Goal: Task Accomplishment & Management: Manage account settings

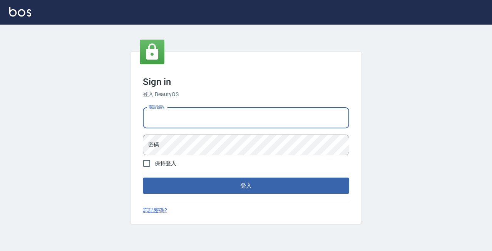
click at [226, 119] on input "電話號碼" at bounding box center [246, 118] width 206 height 21
type input "0963001110"
click at [246, 186] on button "登入" at bounding box center [246, 186] width 206 height 16
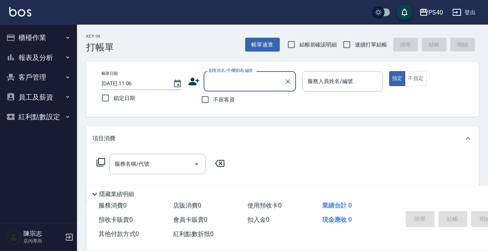
click at [435, 23] on div "PS40 登出" at bounding box center [244, 12] width 488 height 25
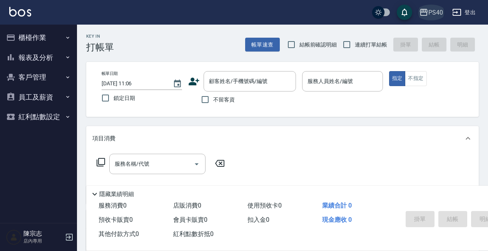
click at [436, 18] on button "PS40" at bounding box center [431, 13] width 30 height 16
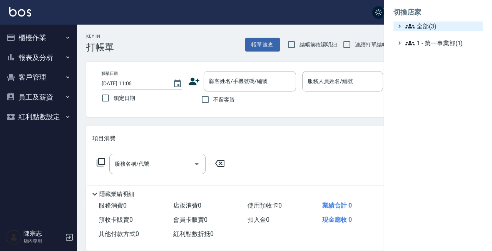
click at [436, 27] on span "全部(3)" at bounding box center [442, 26] width 74 height 9
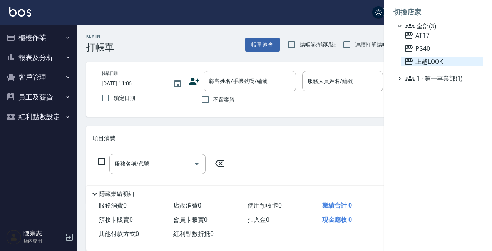
click at [432, 62] on span "上越LOOK" at bounding box center [441, 61] width 75 height 9
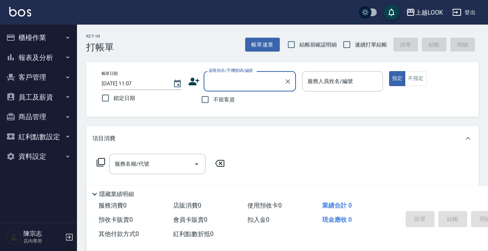
click at [26, 61] on button "報表及分析" at bounding box center [38, 58] width 71 height 20
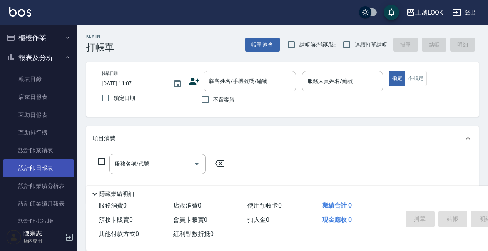
click at [40, 166] on link "設計師日報表" at bounding box center [38, 168] width 71 height 18
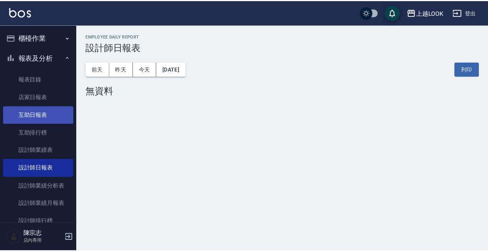
scroll to position [5, 0]
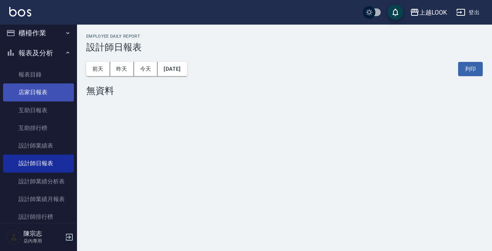
click at [43, 90] on link "店家日報表" at bounding box center [38, 93] width 71 height 18
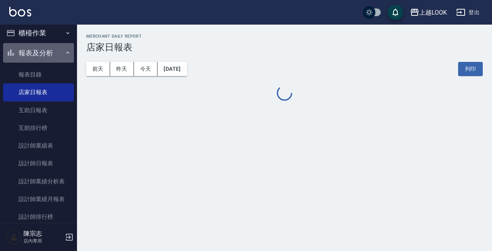
click at [46, 49] on button "報表及分析" at bounding box center [38, 53] width 71 height 20
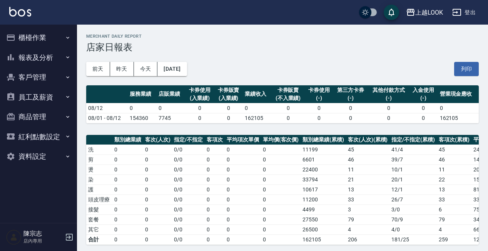
click at [52, 58] on button "報表及分析" at bounding box center [38, 58] width 71 height 20
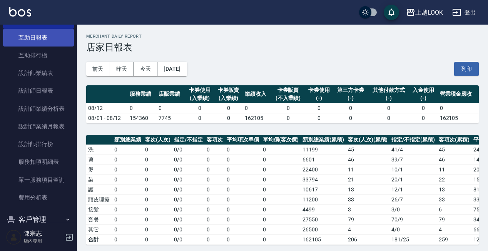
scroll to position [112, 0]
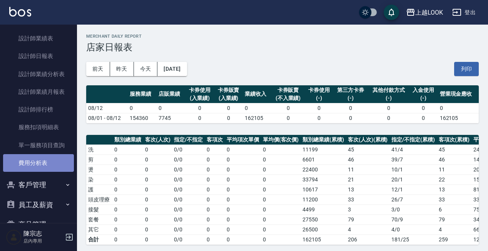
click at [42, 159] on link "費用分析表" at bounding box center [38, 163] width 71 height 18
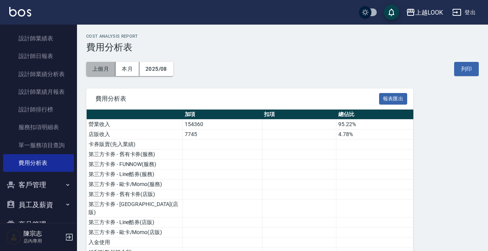
click at [107, 72] on button "上個月" at bounding box center [100, 69] width 29 height 14
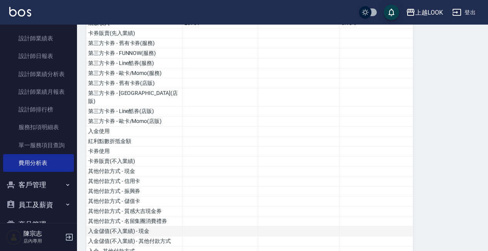
scroll to position [102, 0]
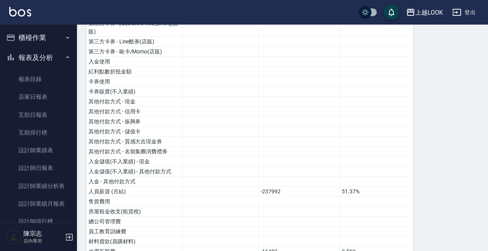
click at [39, 42] on button "櫃檯作業" at bounding box center [38, 38] width 71 height 20
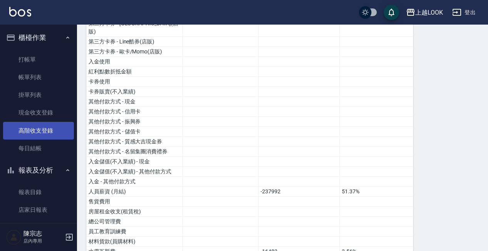
click at [35, 132] on link "高階收支登錄" at bounding box center [38, 131] width 71 height 18
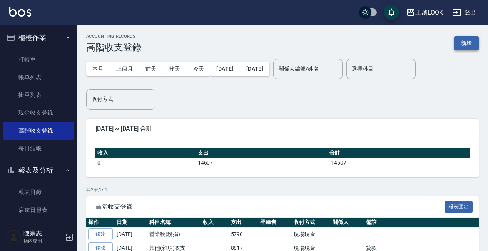
click at [467, 42] on button "新增" at bounding box center [466, 43] width 25 height 14
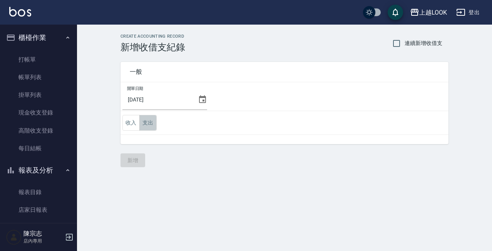
click at [144, 126] on button "支出" at bounding box center [147, 123] width 17 height 16
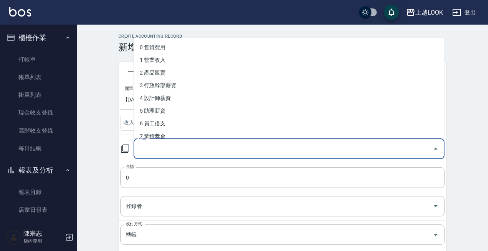
click at [170, 154] on input "科目" at bounding box center [283, 148] width 293 height 13
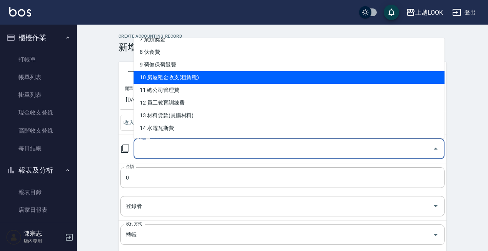
scroll to position [99, 0]
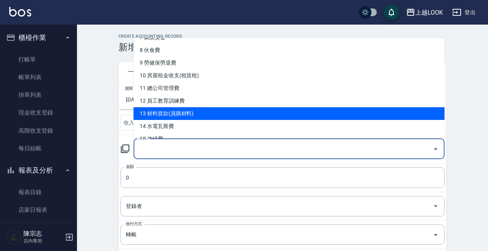
click at [184, 116] on li "13 材料貨款(員購材料)" at bounding box center [289, 113] width 311 height 13
type input "13 材料貨款(員購材料)"
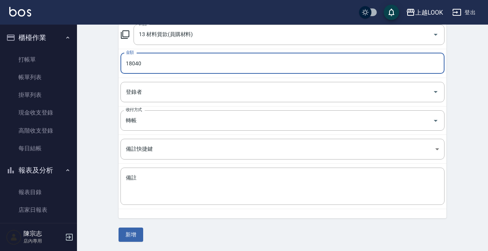
scroll to position [114, 0]
type input "18040"
click at [247, 195] on textarea "備註" at bounding box center [282, 187] width 313 height 25
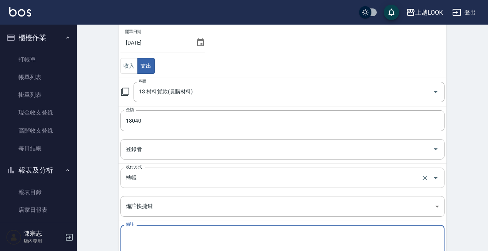
scroll to position [51, 0]
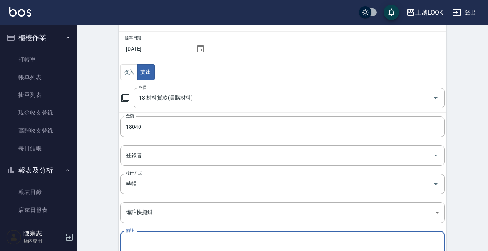
click at [201, 49] on icon at bounding box center [200, 49] width 7 height 8
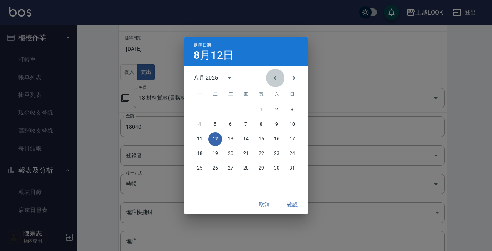
click at [278, 79] on icon "Previous month" at bounding box center [275, 78] width 9 height 9
click at [246, 172] on button "31" at bounding box center [246, 169] width 14 height 14
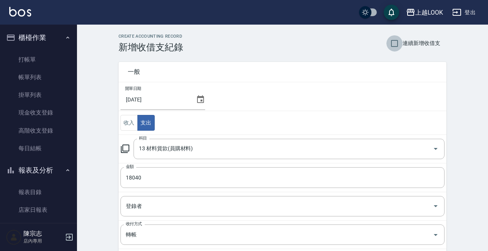
click at [399, 44] on input "連續新增收借支" at bounding box center [395, 43] width 16 height 16
checkbox input "true"
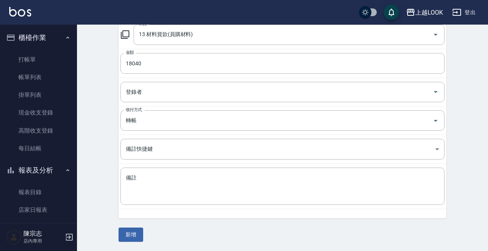
scroll to position [114, 0]
click at [132, 234] on button "新增" at bounding box center [131, 235] width 25 height 14
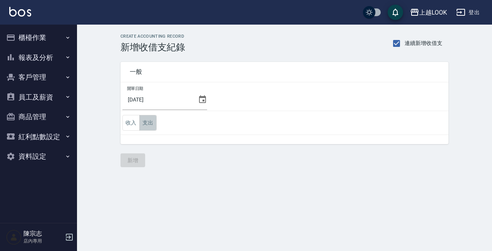
click at [148, 121] on button "支出" at bounding box center [147, 123] width 17 height 16
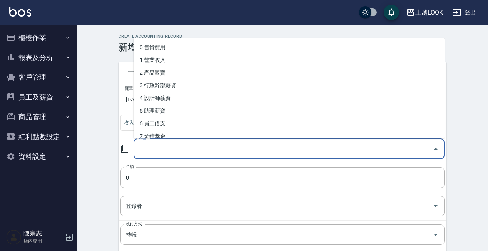
click at [212, 151] on input "科目" at bounding box center [283, 148] width 293 height 13
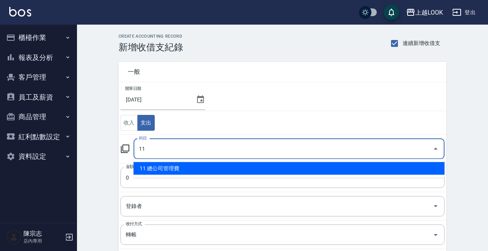
click at [200, 166] on li "11 總公司管理費" at bounding box center [289, 168] width 311 height 13
type input "11 總公司管理費"
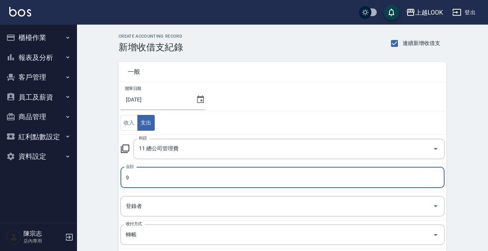
click at [162, 176] on input "9" at bounding box center [283, 177] width 324 height 21
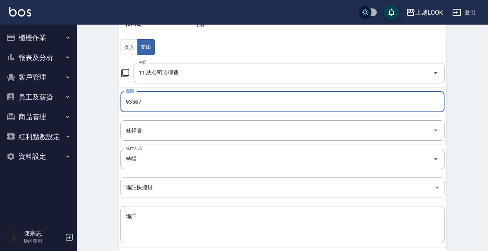
scroll to position [78, 0]
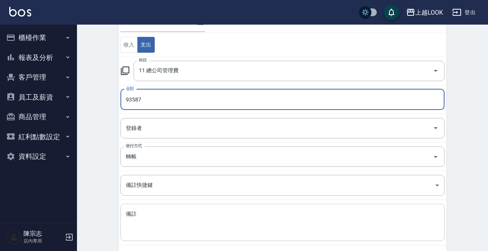
type input "93587"
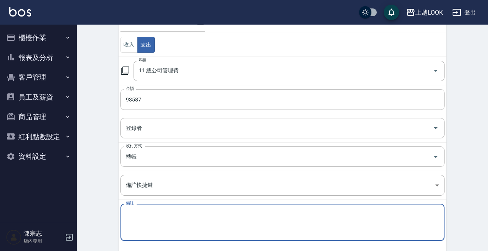
click at [187, 217] on textarea "備註" at bounding box center [282, 223] width 313 height 25
type textarea "w"
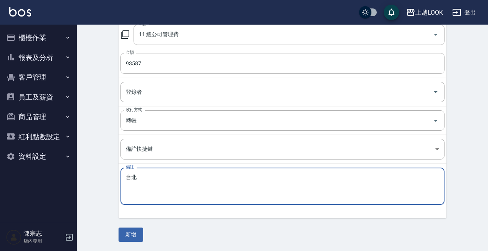
scroll to position [114, 0]
type textarea "台北"
click at [132, 239] on button "新增" at bounding box center [131, 235] width 25 height 14
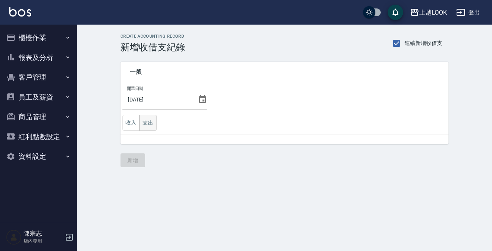
click at [151, 125] on button "支出" at bounding box center [147, 123] width 17 height 16
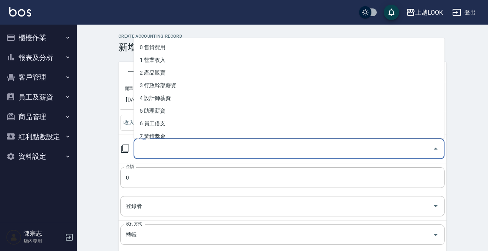
click at [183, 146] on input "科目" at bounding box center [283, 148] width 293 height 13
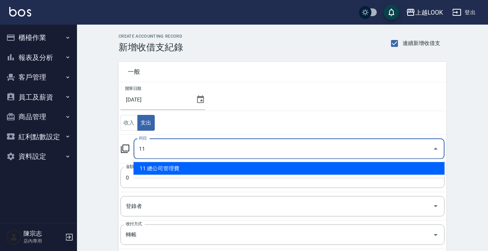
click at [179, 163] on li "11 總公司管理費" at bounding box center [289, 168] width 311 height 13
type input "11 總公司管理費"
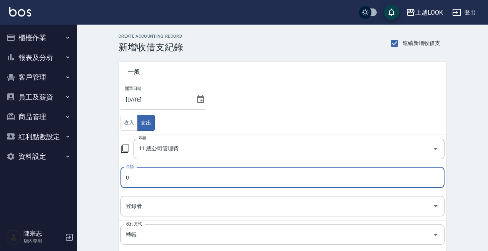
click at [171, 173] on input "0" at bounding box center [283, 177] width 324 height 21
type input "59044"
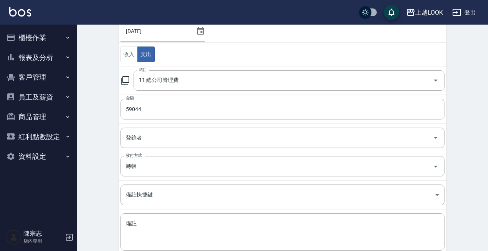
scroll to position [72, 0]
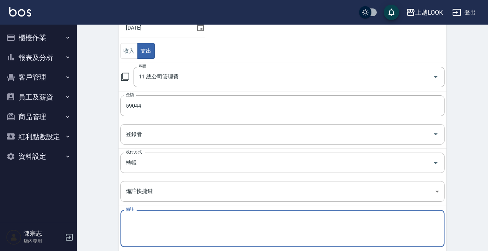
click at [156, 228] on textarea "備註" at bounding box center [282, 229] width 313 height 25
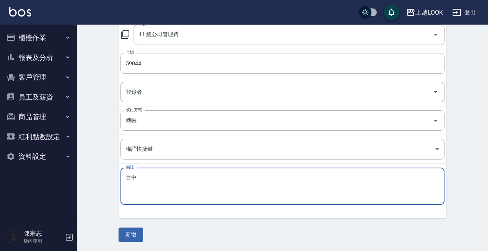
scroll to position [114, 0]
type textarea "台中"
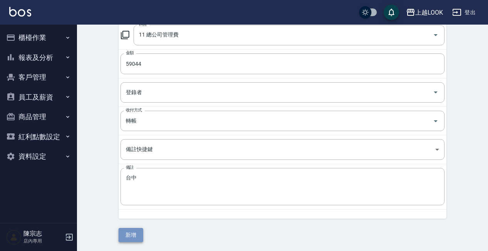
click at [130, 239] on button "新增" at bounding box center [131, 235] width 25 height 14
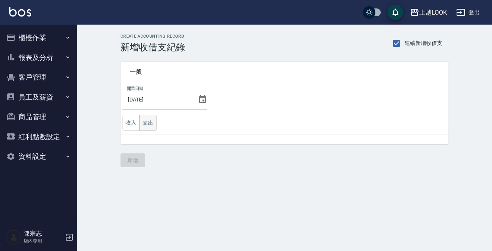
click at [148, 122] on button "支出" at bounding box center [147, 123] width 17 height 16
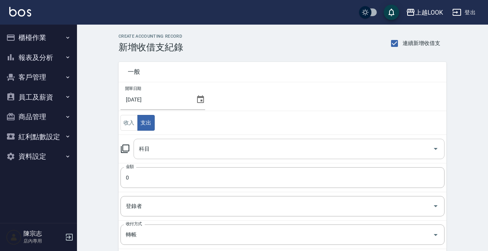
click at [164, 158] on div "科目" at bounding box center [289, 149] width 311 height 20
type input "ㄎ"
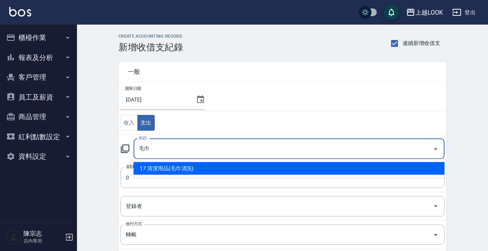
click at [159, 167] on li "17 清潔用品(毛巾清洗)" at bounding box center [289, 168] width 311 height 13
type input "17 清潔用品(毛巾清洗)"
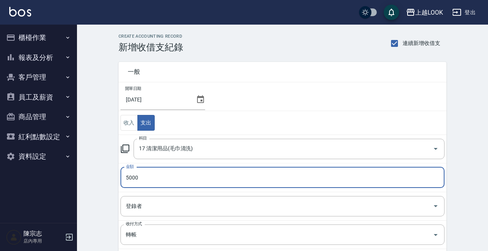
type input "5000"
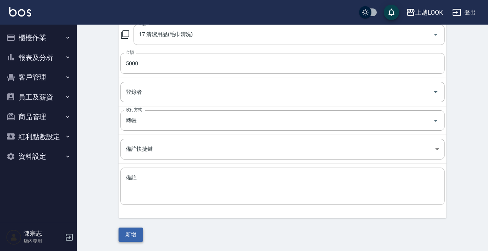
scroll to position [114, 0]
click at [136, 241] on button "新增" at bounding box center [131, 235] width 25 height 14
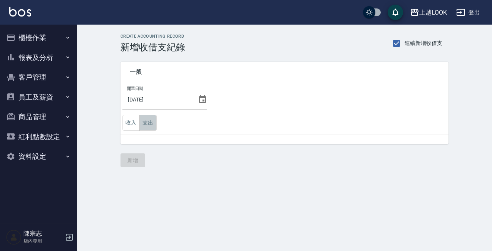
click at [153, 119] on button "支出" at bounding box center [147, 123] width 17 height 16
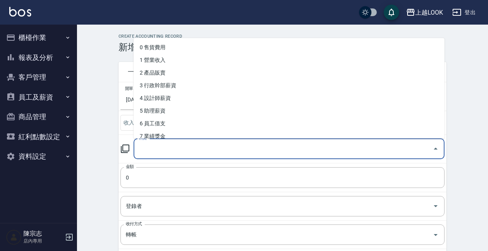
click at [179, 152] on input "科目" at bounding box center [283, 148] width 293 height 13
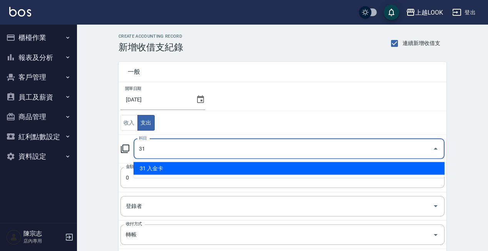
click at [181, 172] on li "31 入金卡" at bounding box center [289, 168] width 311 height 13
type input "31 入金卡"
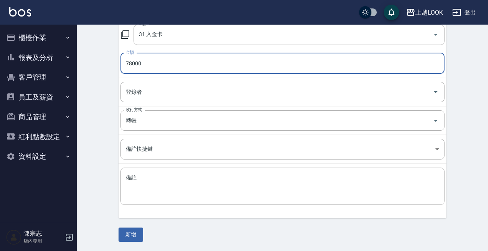
scroll to position [114, 0]
type input "78000"
click at [134, 232] on button "新增" at bounding box center [131, 235] width 25 height 14
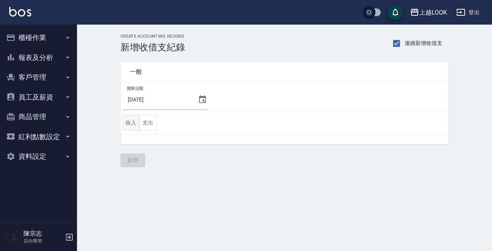
click at [131, 121] on button "收入" at bounding box center [130, 123] width 17 height 16
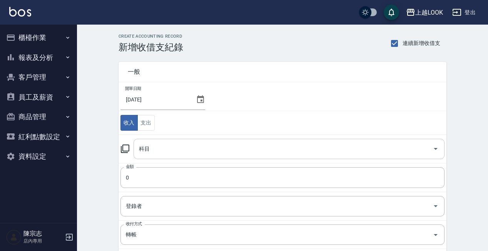
click at [156, 152] on input "科目" at bounding box center [283, 148] width 293 height 13
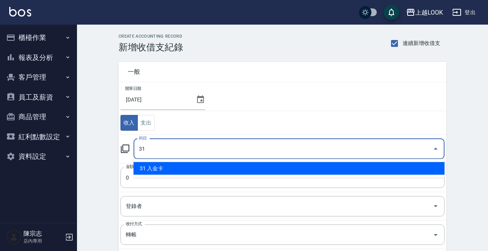
click at [166, 169] on li "31 入金卡" at bounding box center [289, 168] width 311 height 13
type input "31 入金卡"
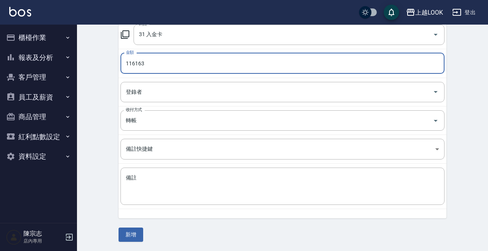
scroll to position [114, 0]
type input "116163"
click at [139, 237] on button "新增" at bounding box center [131, 235] width 25 height 14
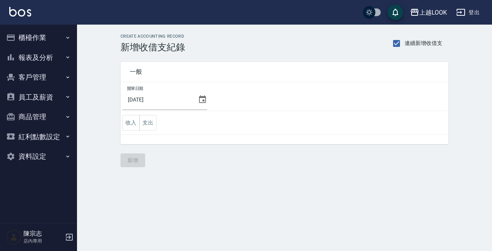
click at [47, 58] on button "報表及分析" at bounding box center [38, 58] width 71 height 20
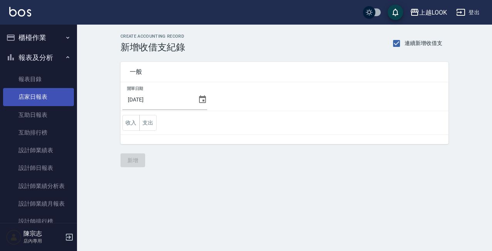
click at [40, 93] on link "店家日報表" at bounding box center [38, 97] width 71 height 18
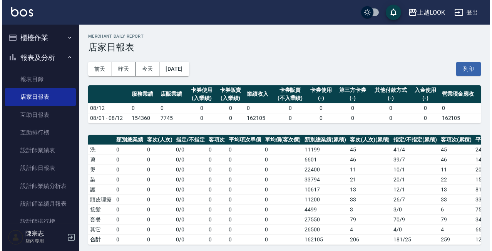
scroll to position [2, 0]
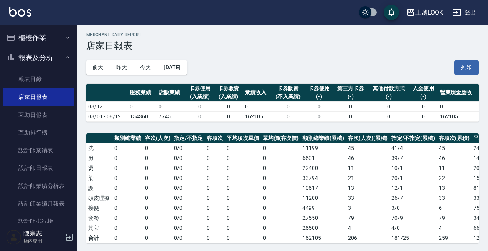
click at [201, 72] on div "前天 昨天 今天 2025/08/12 列印" at bounding box center [282, 67] width 393 height 33
click at [187, 70] on button "2025/08/12" at bounding box center [171, 67] width 29 height 14
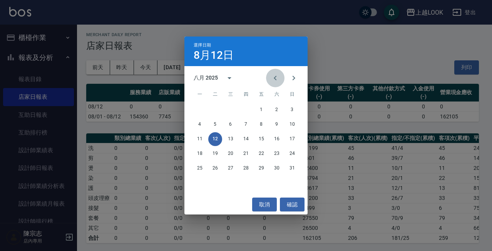
click at [269, 81] on button "Previous month" at bounding box center [275, 78] width 18 height 18
click at [244, 169] on button "31" at bounding box center [246, 169] width 14 height 14
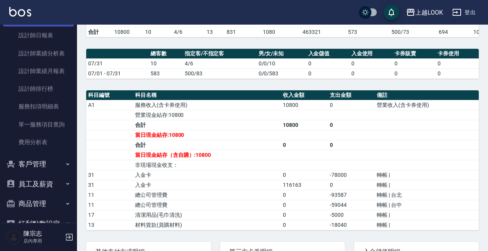
scroll to position [170, 0]
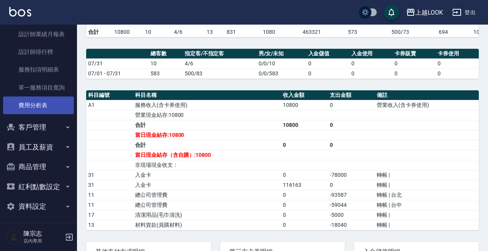
click at [42, 104] on link "費用分析表" at bounding box center [38, 106] width 71 height 18
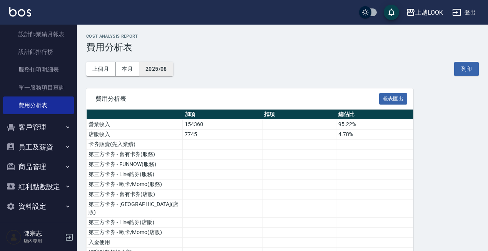
click at [150, 65] on button "2025/08" at bounding box center [156, 69] width 34 height 14
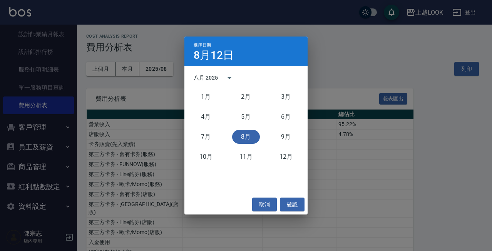
click at [102, 65] on div "選擇日期 8月12日 八月 2025 1月 2月 3月 4月 5月 6月 7月 8月 9月 10月 11月 12月 取消 確認" at bounding box center [246, 125] width 492 height 251
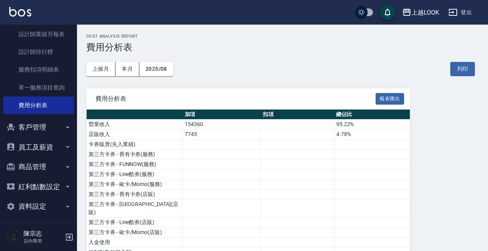
click at [102, 65] on button "上個月" at bounding box center [100, 69] width 29 height 14
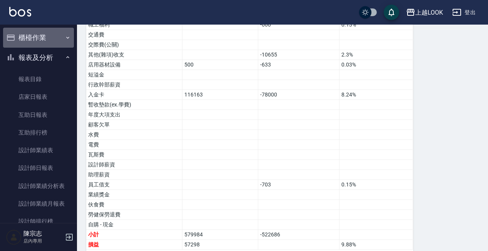
click at [39, 39] on button "櫃檯作業" at bounding box center [38, 38] width 71 height 20
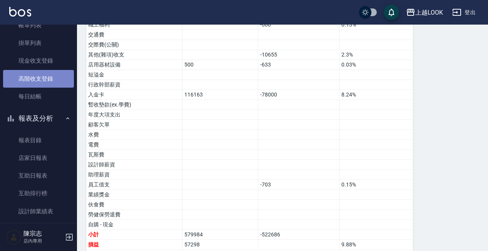
click at [52, 84] on link "高階收支登錄" at bounding box center [38, 79] width 71 height 18
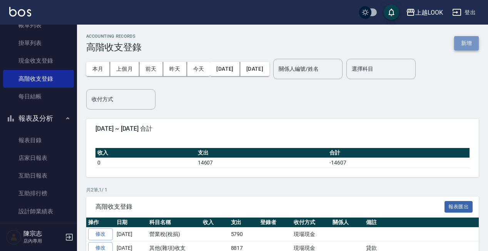
click at [466, 47] on button "新增" at bounding box center [466, 43] width 25 height 14
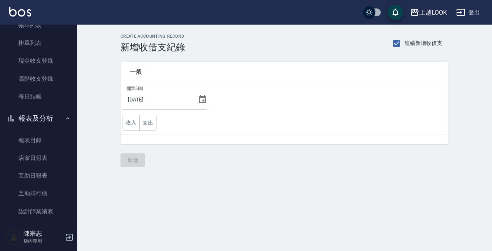
click at [200, 100] on icon at bounding box center [202, 99] width 9 height 9
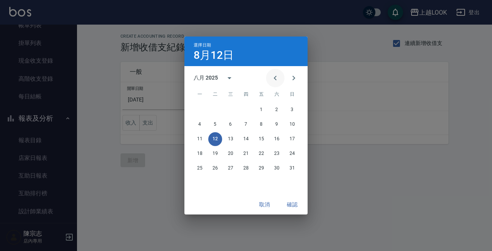
click at [277, 82] on icon "Previous month" at bounding box center [275, 78] width 9 height 9
click at [247, 168] on button "31" at bounding box center [246, 169] width 14 height 14
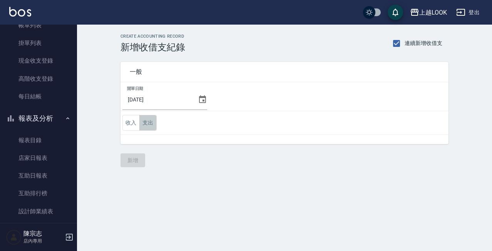
click at [147, 124] on button "支出" at bounding box center [147, 123] width 17 height 16
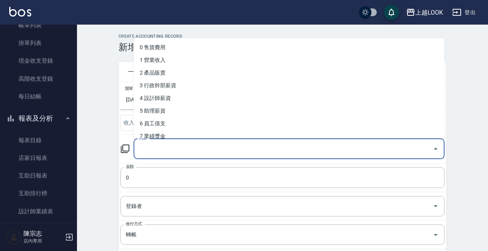
click at [187, 144] on input "科目" at bounding box center [283, 148] width 293 height 13
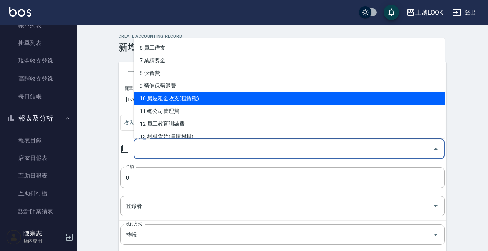
click at [209, 101] on li "10 房屋租金收支(租賃稅)" at bounding box center [289, 98] width 311 height 13
type input "10 房屋租金收支(租賃稅)"
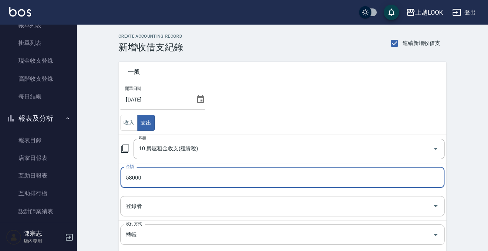
type input "58000"
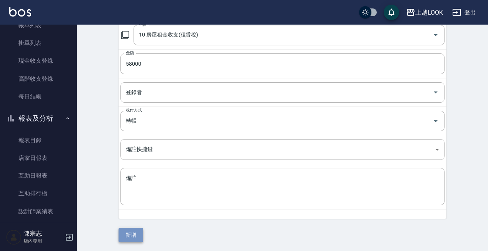
click at [134, 239] on button "新增" at bounding box center [131, 235] width 25 height 14
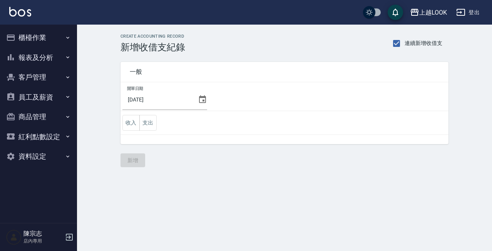
click at [50, 42] on button "櫃檯作業" at bounding box center [38, 38] width 71 height 20
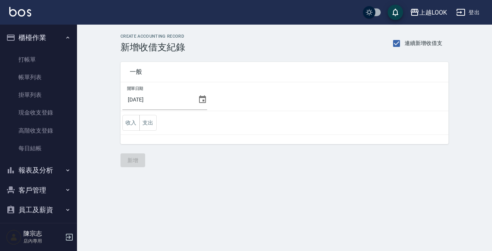
click at [50, 167] on button "報表及分析" at bounding box center [38, 171] width 71 height 20
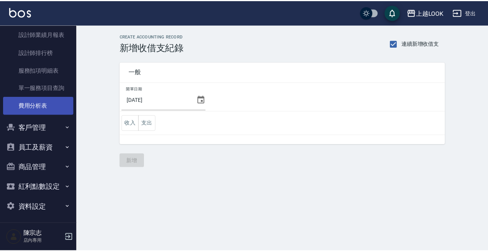
scroll to position [282, 0]
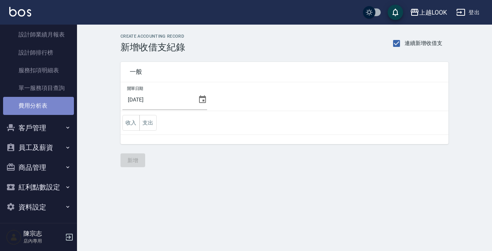
click at [47, 110] on link "費用分析表" at bounding box center [38, 106] width 71 height 18
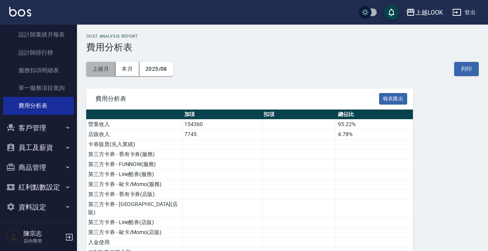
click at [101, 69] on button "上個月" at bounding box center [100, 69] width 29 height 14
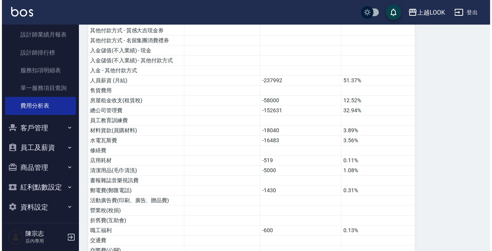
scroll to position [270, 0]
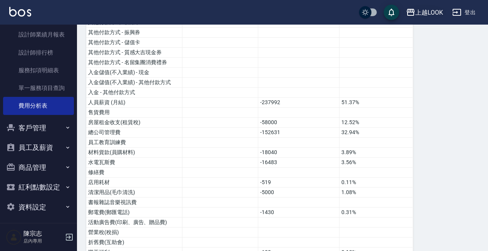
click at [424, 16] on div "上越LOOK" at bounding box center [429, 13] width 28 height 10
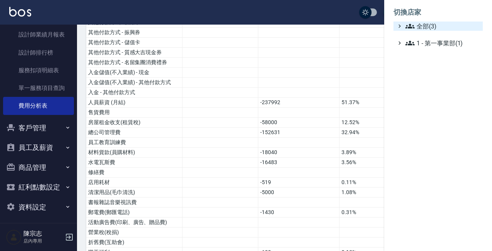
click at [423, 22] on span "全部(3)" at bounding box center [442, 26] width 74 height 9
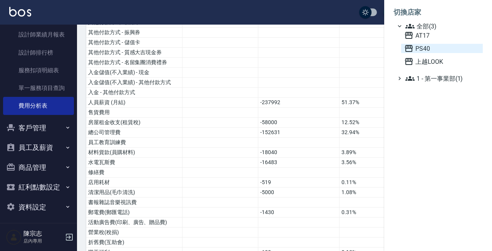
click at [435, 48] on span "PS40" at bounding box center [441, 48] width 75 height 9
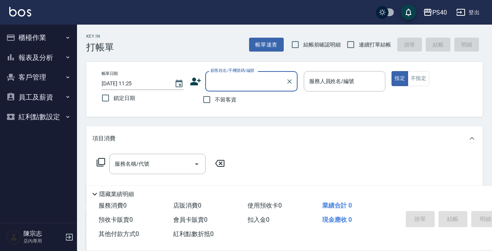
click at [54, 39] on button "櫃檯作業" at bounding box center [38, 38] width 71 height 20
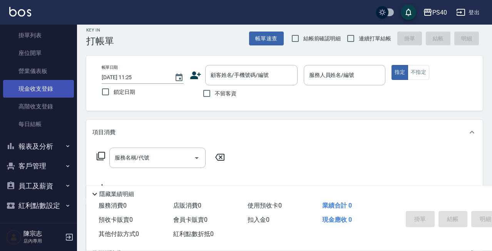
scroll to position [7, 0]
click at [47, 142] on button "報表及分析" at bounding box center [38, 147] width 71 height 20
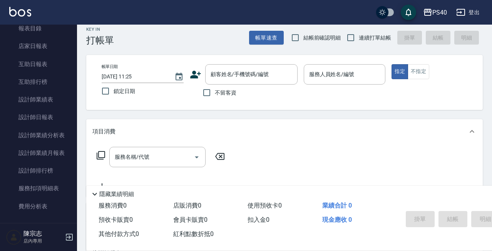
scroll to position [224, 0]
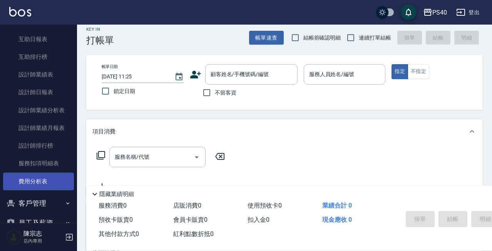
click at [46, 176] on link "費用分析表" at bounding box center [38, 182] width 71 height 18
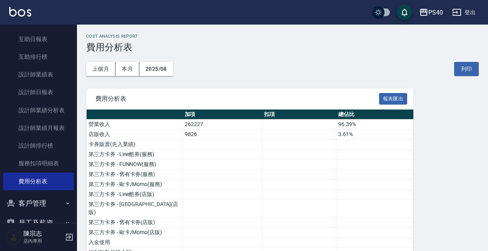
click at [104, 59] on div "上個月 本月 2025/08 列印" at bounding box center [282, 69] width 393 height 33
click at [104, 67] on button "上個月" at bounding box center [100, 69] width 29 height 14
click at [276, 168] on td "-998" at bounding box center [304, 165] width 78 height 10
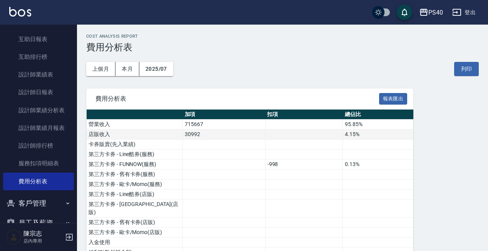
click at [344, 137] on td "4.15%" at bounding box center [378, 135] width 70 height 10
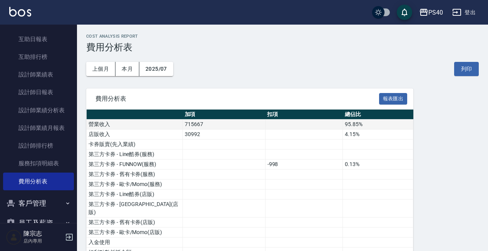
click at [346, 126] on td "95.85%" at bounding box center [378, 125] width 70 height 10
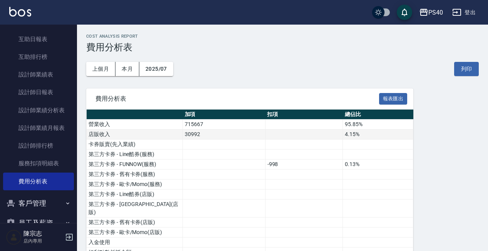
click at [350, 130] on td "4.15%" at bounding box center [378, 135] width 70 height 10
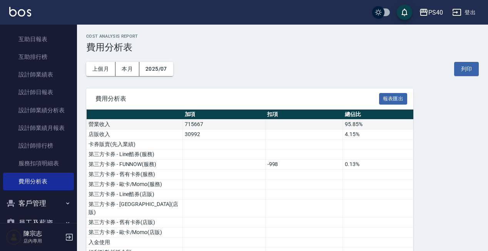
click at [353, 126] on td "95.85%" at bounding box center [378, 125] width 70 height 10
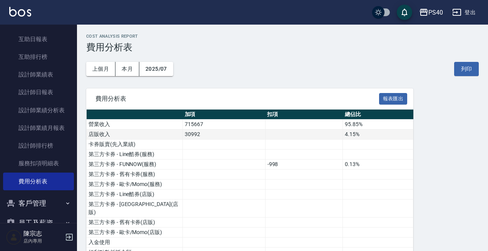
click at [358, 134] on td "4.15%" at bounding box center [378, 135] width 70 height 10
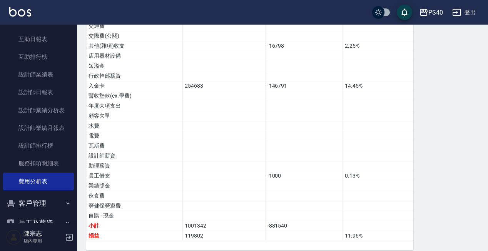
drag, startPoint x: 190, startPoint y: 235, endPoint x: 191, endPoint y: 248, distance: 13.1
click at [426, 12] on icon "button" at bounding box center [424, 12] width 8 height 7
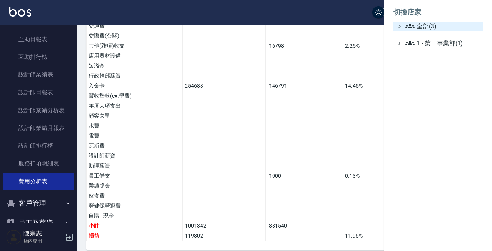
click at [432, 25] on span "全部(3)" at bounding box center [442, 26] width 74 height 9
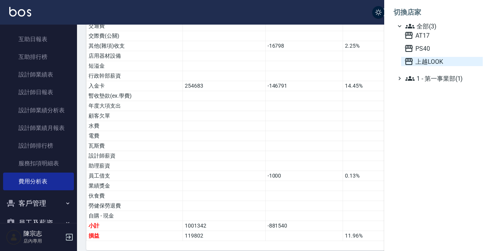
click at [429, 65] on span "上越LOOK" at bounding box center [441, 61] width 75 height 9
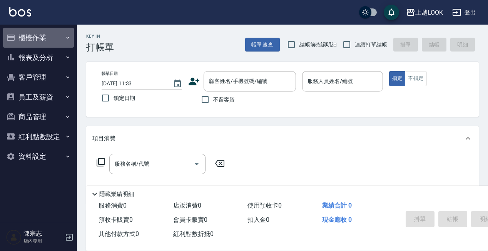
click at [29, 39] on button "櫃檯作業" at bounding box center [38, 38] width 71 height 20
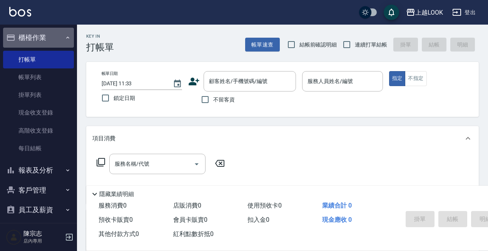
click at [42, 43] on button "櫃檯作業" at bounding box center [38, 38] width 71 height 20
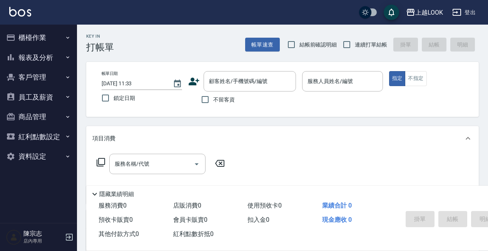
click at [46, 64] on button "報表及分析" at bounding box center [38, 58] width 71 height 20
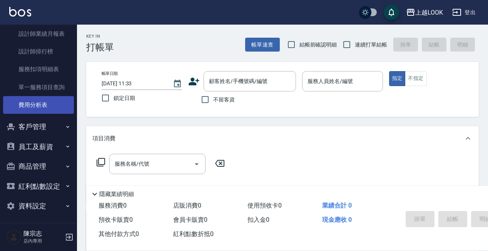
scroll to position [170, 0]
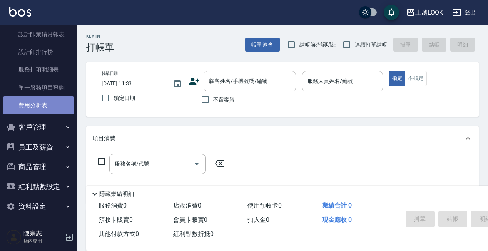
click at [38, 108] on link "費用分析表" at bounding box center [38, 106] width 71 height 18
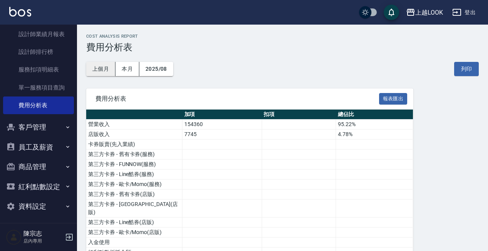
click at [102, 72] on button "上個月" at bounding box center [100, 69] width 29 height 14
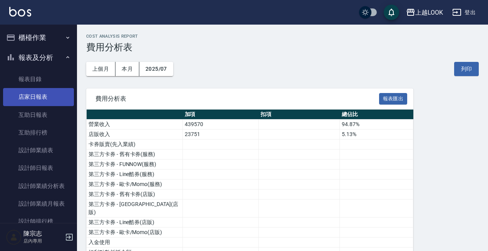
click at [42, 98] on link "店家日報表" at bounding box center [38, 97] width 71 height 18
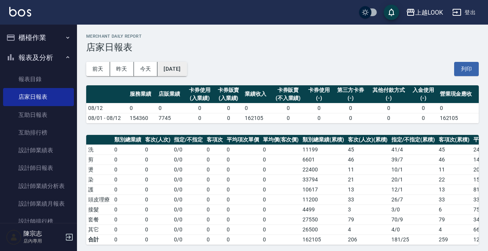
click at [181, 68] on button "[DATE]" at bounding box center [171, 69] width 29 height 14
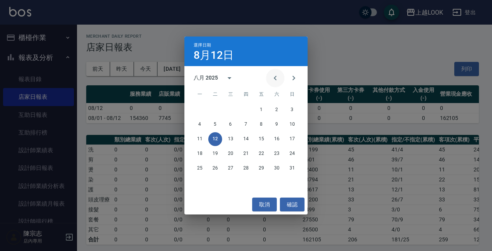
click at [273, 78] on icon "Previous month" at bounding box center [275, 78] width 9 height 9
click at [47, 181] on div "選擇日期 [DATE] 七月 2025 一 二 三 四 五 六 日 1 2 3 4 5 6 7 8 9 10 11 12 13 14 15 16 17 18 …" at bounding box center [246, 125] width 492 height 251
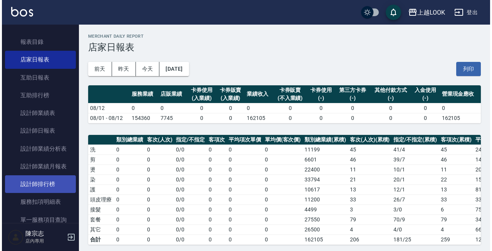
scroll to position [39, 0]
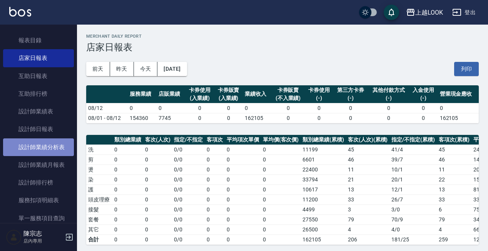
click at [48, 144] on link "設計師業績分析表" at bounding box center [38, 148] width 71 height 18
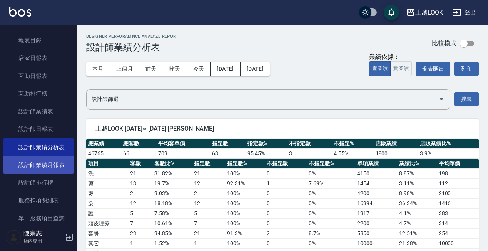
click at [56, 165] on link "設計師業績月報表" at bounding box center [38, 165] width 71 height 18
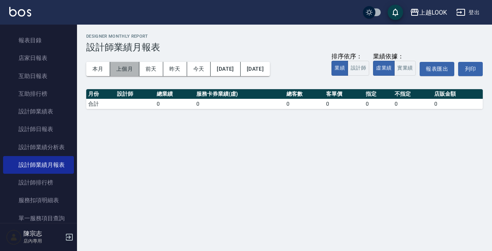
click at [122, 72] on button "上個月" at bounding box center [124, 69] width 29 height 14
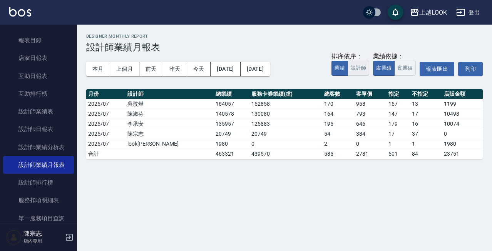
click at [358, 67] on button "設計師" at bounding box center [359, 68] width 22 height 15
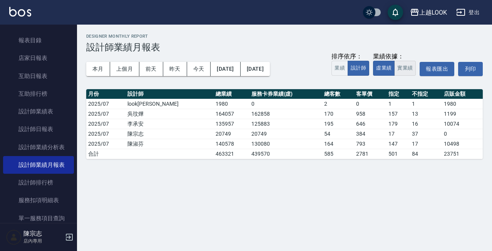
click at [400, 70] on button "實業績" at bounding box center [405, 68] width 22 height 15
click at [249, 154] on td "458802" at bounding box center [285, 154] width 73 height 10
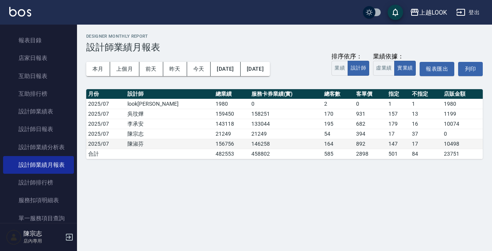
click at [249, 143] on td "146258" at bounding box center [285, 144] width 73 height 10
click at [238, 177] on div "上越LOOK [DATE] - [DATE] 設計師業績月報表 列印時間： [DATE][PHONE_NUMBER]:42 Designer Monthly …" at bounding box center [246, 125] width 492 height 251
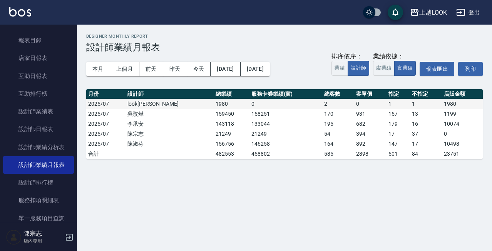
click at [273, 105] on td "0" at bounding box center [285, 104] width 73 height 10
click at [249, 107] on td "0" at bounding box center [285, 104] width 73 height 10
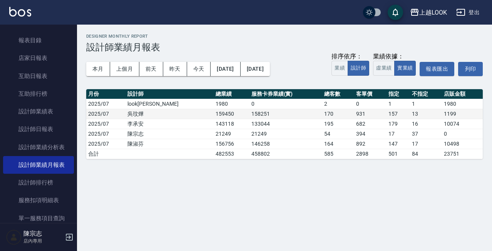
click at [249, 116] on td "158251" at bounding box center [285, 114] width 73 height 10
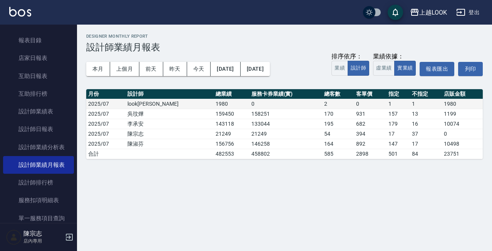
click at [249, 107] on td "0" at bounding box center [285, 104] width 73 height 10
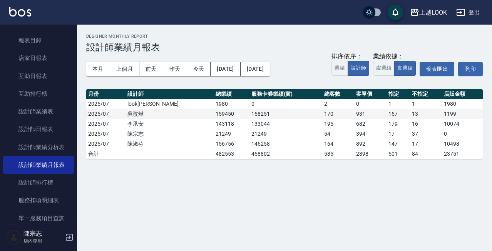
click at [249, 116] on td "158251" at bounding box center [285, 114] width 73 height 10
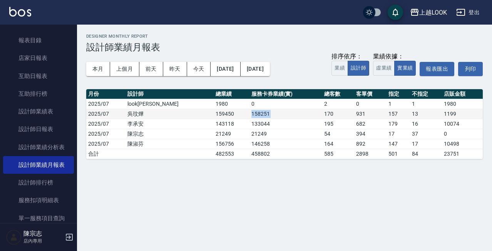
click at [249, 116] on td "158251" at bounding box center [285, 114] width 73 height 10
click at [214, 113] on td "159450" at bounding box center [232, 114] width 36 height 10
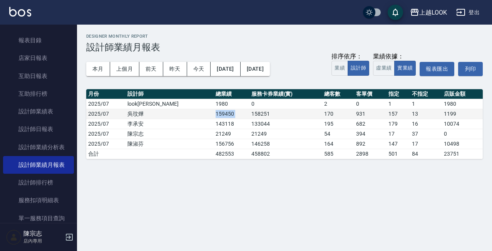
click at [214, 113] on td "159450" at bounding box center [232, 114] width 36 height 10
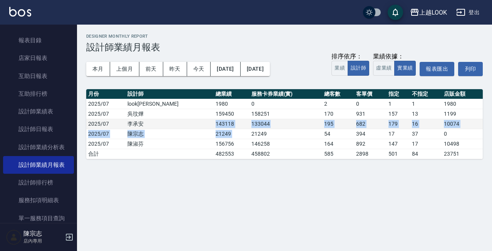
drag, startPoint x: 178, startPoint y: 121, endPoint x: 254, endPoint y: 127, distance: 75.7
click at [254, 127] on tr "2025/07 [PERSON_NAME]143118 133044 195 682 179 16 10074" at bounding box center [284, 124] width 397 height 10
click at [254, 127] on td "133044" at bounding box center [285, 124] width 73 height 10
drag, startPoint x: 246, startPoint y: 123, endPoint x: 172, endPoint y: 123, distance: 73.9
click at [172, 123] on tr "2025/07 [PERSON_NAME]143118 133044 195 682 179 16 10074" at bounding box center [284, 124] width 397 height 10
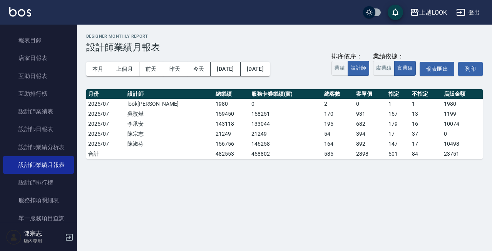
click at [221, 181] on div "上越LOOK [DATE] - [DATE] 設計師業績月報表 列印時間： [DATE][PHONE_NUMBER]:42 Designer Monthly …" at bounding box center [246, 125] width 492 height 251
click at [214, 105] on td "1980" at bounding box center [232, 104] width 36 height 10
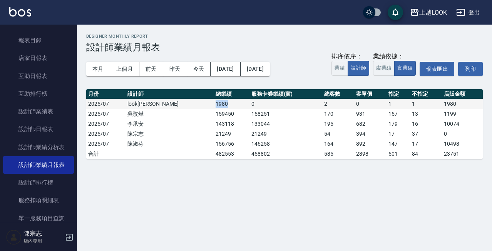
click at [214, 105] on td "1980" at bounding box center [232, 104] width 36 height 10
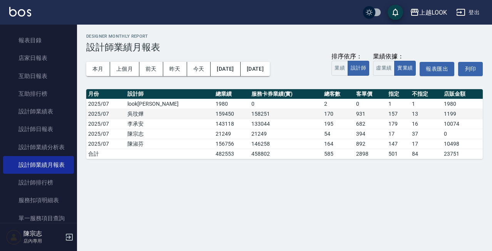
click at [214, 116] on td "159450" at bounding box center [232, 114] width 36 height 10
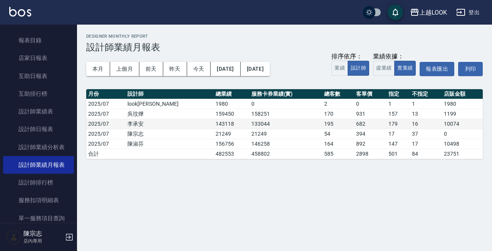
click at [214, 121] on td "143118" at bounding box center [232, 124] width 36 height 10
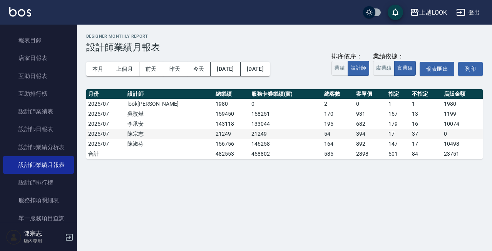
click at [214, 129] on td "21249" at bounding box center [232, 134] width 36 height 10
click at [214, 148] on td "156756" at bounding box center [232, 144] width 36 height 10
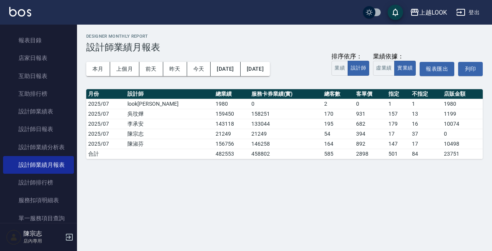
click at [214, 154] on td "482553" at bounding box center [232, 154] width 36 height 10
click at [249, 141] on td "146258" at bounding box center [285, 144] width 73 height 10
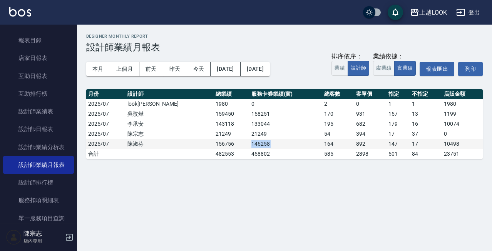
click at [249, 141] on td "146258" at bounding box center [285, 144] width 73 height 10
click at [249, 138] on td "21249" at bounding box center [285, 134] width 73 height 10
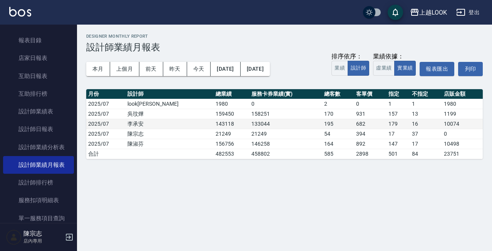
click at [214, 125] on td "143118" at bounding box center [232, 124] width 36 height 10
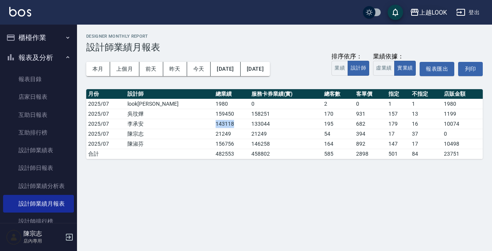
click at [430, 15] on div "上越LOOK" at bounding box center [433, 13] width 28 height 10
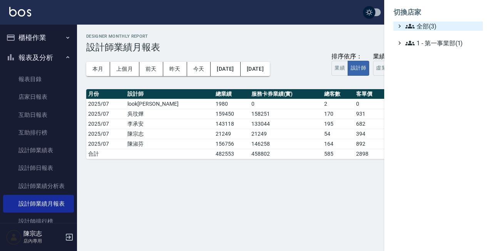
click at [435, 30] on span "全部(3)" at bounding box center [442, 26] width 74 height 9
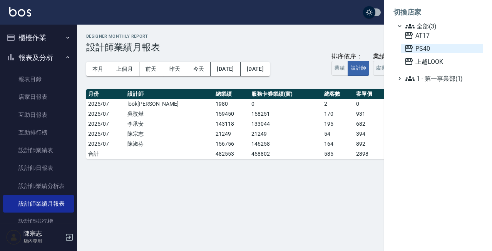
click at [422, 47] on span "PS40" at bounding box center [441, 48] width 75 height 9
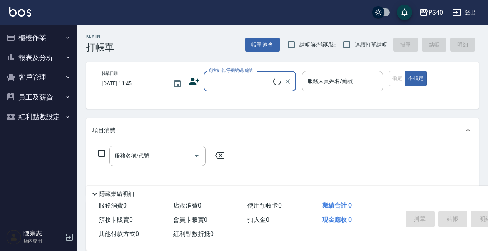
click at [42, 57] on button "報表及分析" at bounding box center [38, 58] width 71 height 20
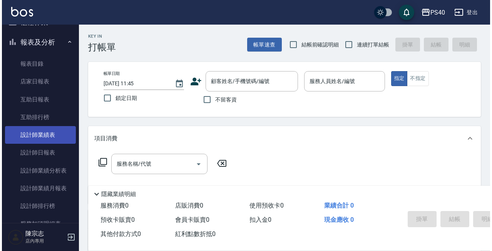
scroll to position [23, 0]
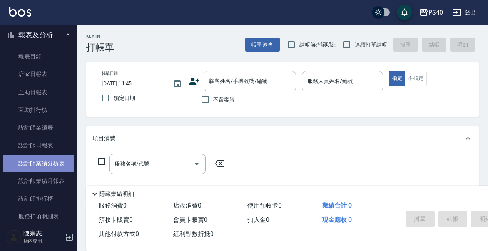
click at [48, 166] on link "設計師業績分析表" at bounding box center [38, 164] width 71 height 18
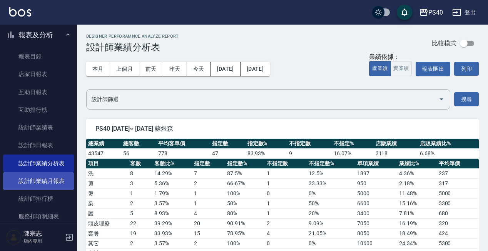
click at [51, 183] on link "設計師業績月報表" at bounding box center [38, 181] width 71 height 18
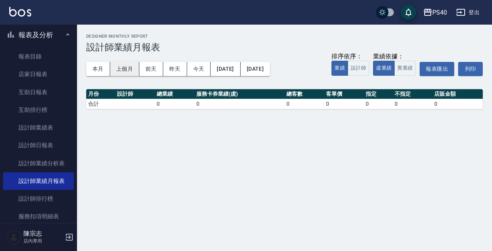
click at [136, 70] on button "上個月" at bounding box center [124, 69] width 29 height 14
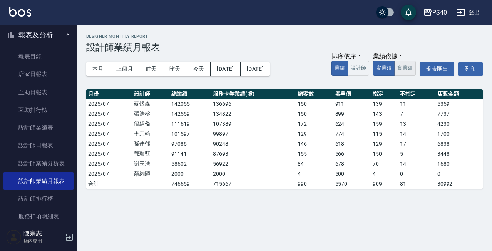
click at [412, 73] on button "實業績" at bounding box center [405, 68] width 22 height 15
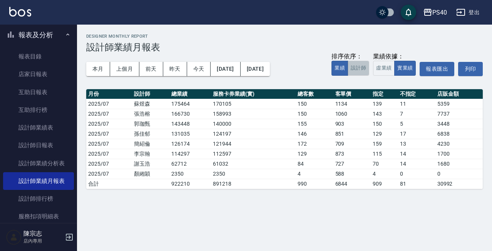
click at [360, 65] on button "設計師" at bounding box center [359, 68] width 22 height 15
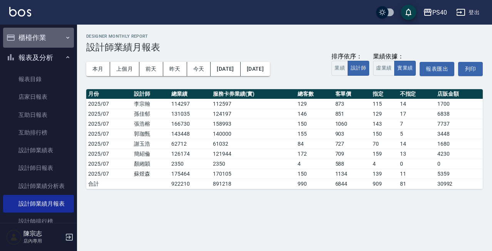
click at [55, 39] on button "櫃檯作業" at bounding box center [38, 38] width 71 height 20
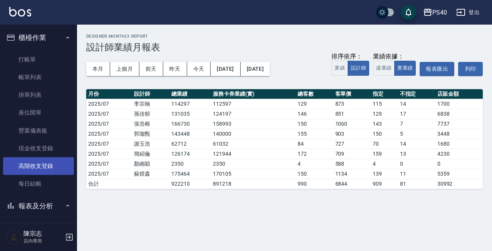
click at [47, 169] on link "高階收支登錄" at bounding box center [38, 166] width 71 height 18
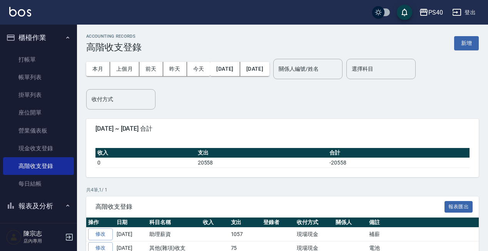
click at [41, 35] on button "櫃檯作業" at bounding box center [38, 38] width 71 height 20
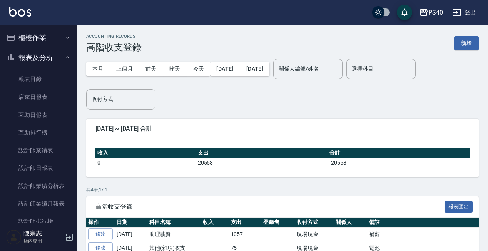
click at [45, 44] on button "櫃檯作業" at bounding box center [38, 38] width 71 height 20
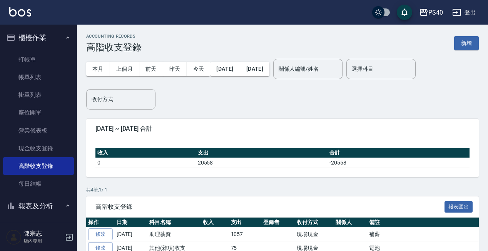
click at [45, 44] on button "櫃檯作業" at bounding box center [38, 38] width 71 height 20
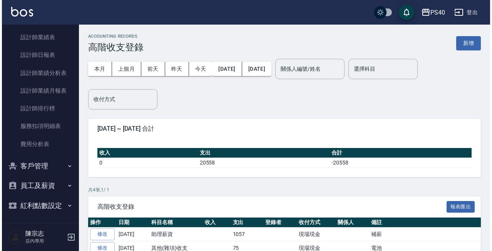
scroll to position [113, 0]
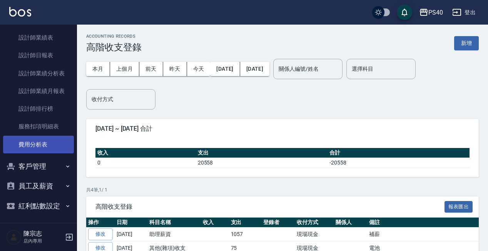
click at [33, 150] on link "費用分析表" at bounding box center [38, 145] width 71 height 18
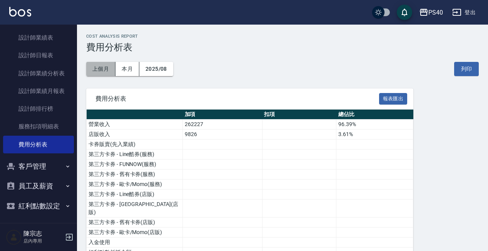
click at [101, 67] on button "上個月" at bounding box center [100, 69] width 29 height 14
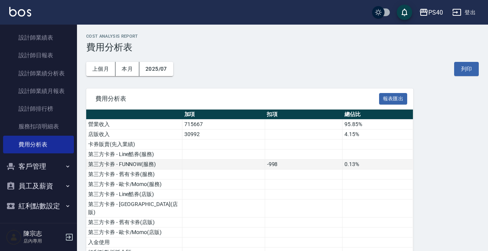
click at [272, 161] on td "-998" at bounding box center [304, 165] width 78 height 10
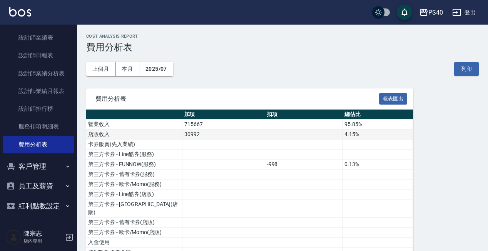
click at [200, 136] on td "30992" at bounding box center [224, 135] width 83 height 10
click at [188, 133] on td "30992" at bounding box center [224, 135] width 83 height 10
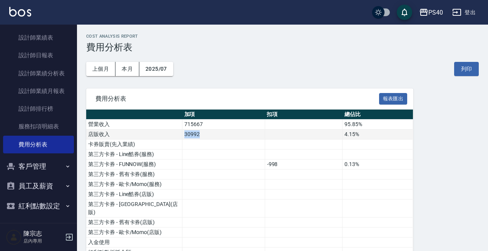
click at [188, 133] on td "30992" at bounding box center [224, 135] width 83 height 10
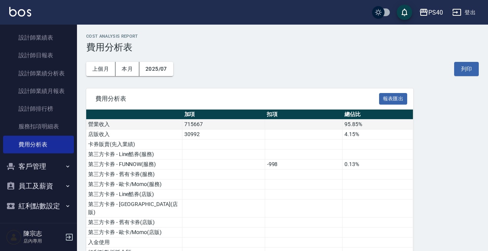
click at [189, 127] on td "715667" at bounding box center [224, 125] width 83 height 10
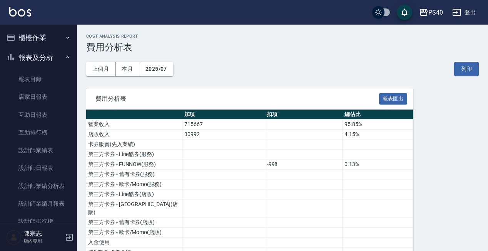
click at [30, 35] on button "櫃檯作業" at bounding box center [38, 38] width 71 height 20
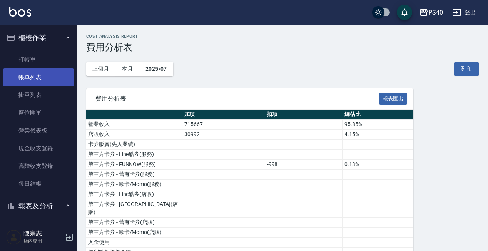
click at [49, 75] on link "帳單列表" at bounding box center [38, 78] width 71 height 18
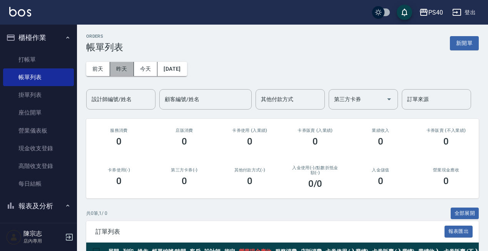
click at [124, 70] on button "昨天" at bounding box center [122, 69] width 24 height 14
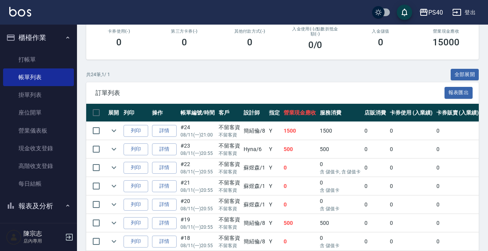
scroll to position [180, 0]
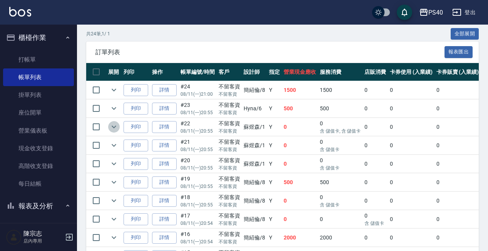
click at [117, 125] on icon "expand row" at bounding box center [113, 126] width 9 height 9
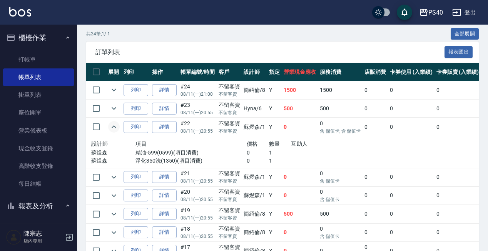
click at [117, 126] on icon "expand row" at bounding box center [113, 126] width 9 height 9
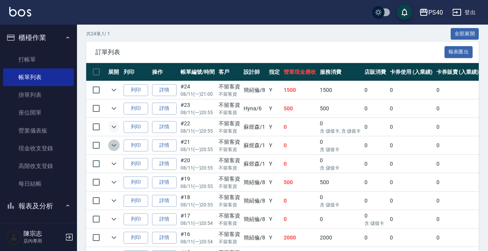
click at [117, 145] on icon "expand row" at bounding box center [113, 145] width 9 height 9
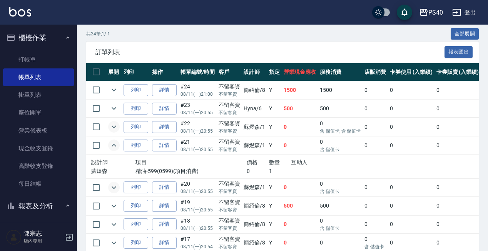
click at [117, 186] on icon "expand row" at bounding box center [113, 187] width 9 height 9
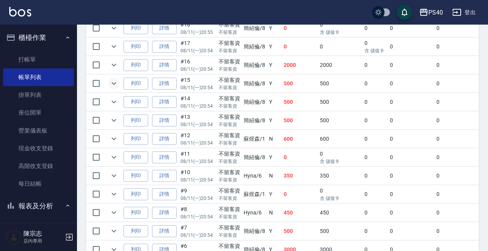
scroll to position [405, 0]
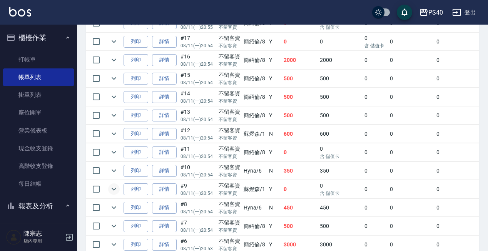
click at [117, 188] on icon "expand row" at bounding box center [113, 189] width 9 height 9
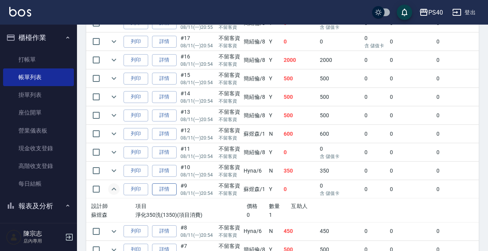
click at [171, 185] on link "詳情" at bounding box center [164, 190] width 25 height 12
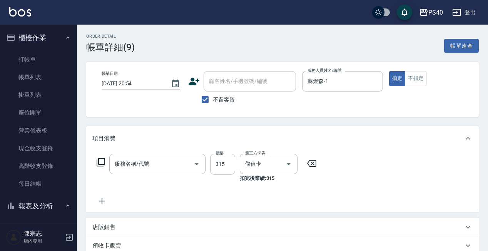
type input "2025/08/11 20:54"
checkbox input "true"
type input "蘇煜森-1"
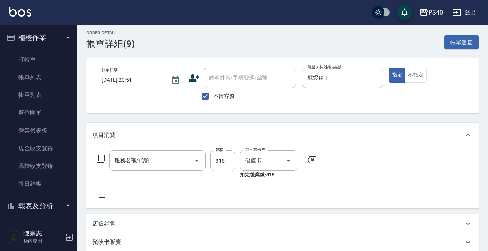
type input "淨化350洗(1350)"
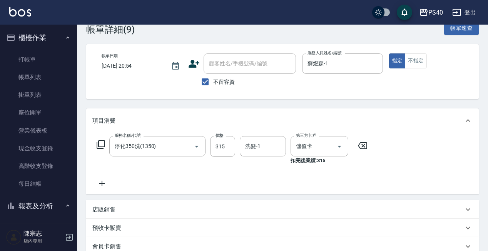
scroll to position [18, 0]
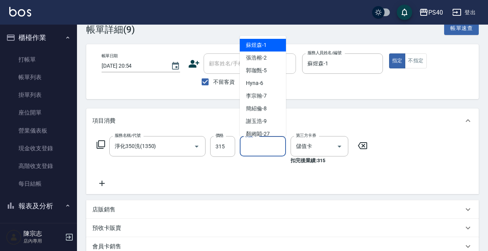
click at [254, 151] on input "洗髮-1" at bounding box center [262, 146] width 39 height 13
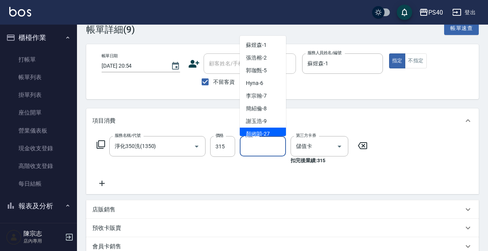
click at [261, 134] on span "顏緗穎 -27" at bounding box center [258, 134] width 24 height 8
type input "顏緗穎-27"
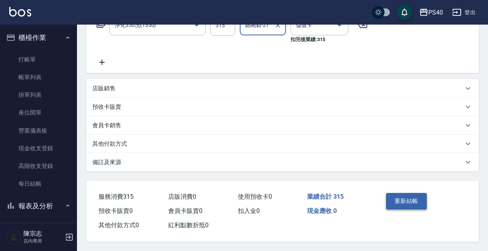
scroll to position [142, 0]
click at [404, 193] on button "重新結帳" at bounding box center [406, 201] width 41 height 16
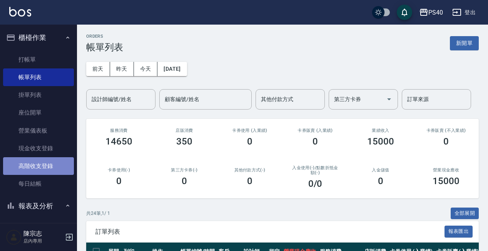
click at [47, 167] on link "高階收支登錄" at bounding box center [38, 166] width 71 height 18
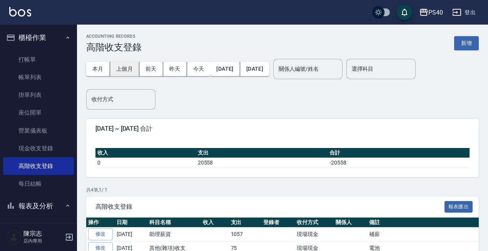
click at [125, 69] on button "上個月" at bounding box center [124, 69] width 29 height 14
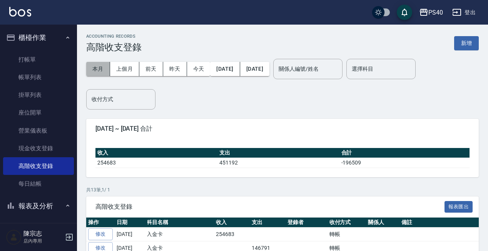
click at [94, 67] on button "本月" at bounding box center [98, 69] width 24 height 14
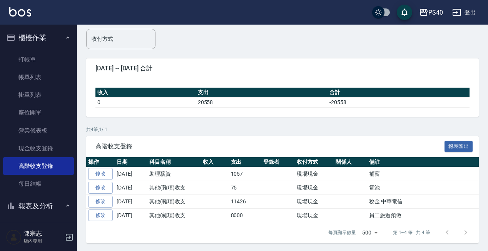
scroll to position [60, 0]
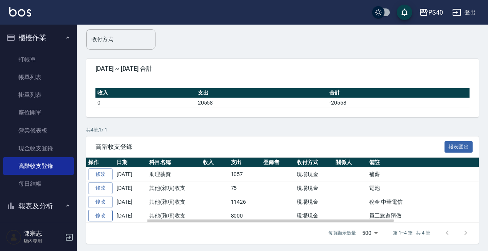
click at [99, 213] on link "修改" at bounding box center [100, 216] width 25 height 12
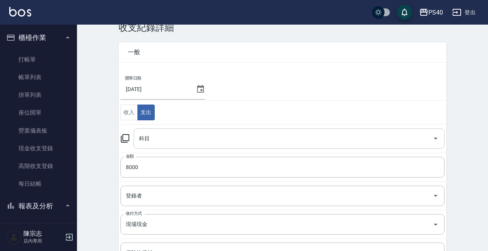
type input "26 其他(雜項)收支"
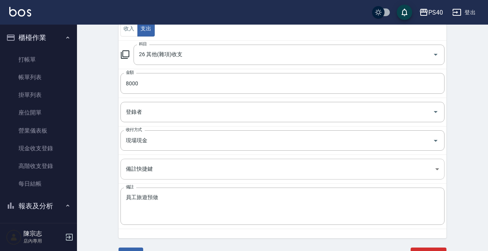
scroll to position [103, 0]
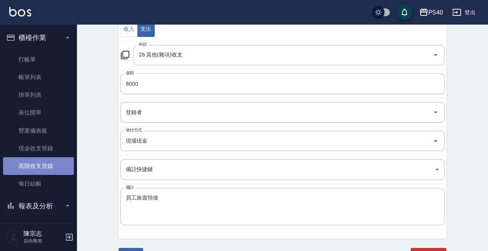
click at [47, 166] on link "高階收支登錄" at bounding box center [38, 166] width 71 height 18
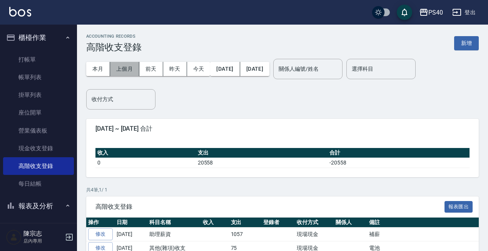
click at [127, 69] on button "上個月" at bounding box center [124, 69] width 29 height 14
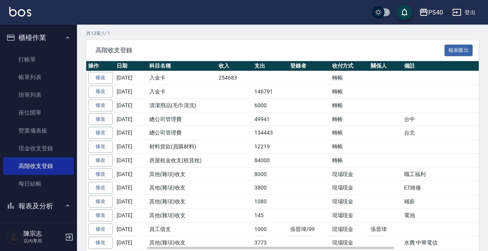
scroll to position [159, 0]
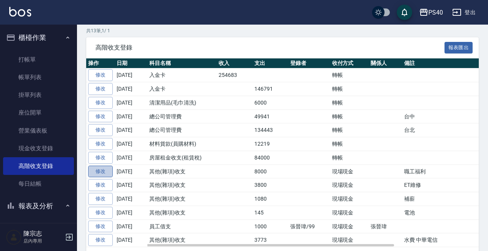
click at [105, 170] on link "修改" at bounding box center [100, 172] width 25 height 12
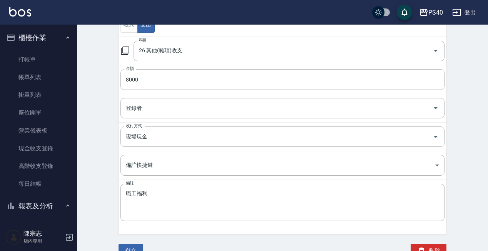
scroll to position [119, 0]
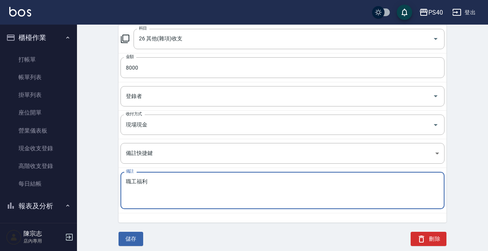
click at [217, 186] on textarea "職工福利" at bounding box center [282, 191] width 313 height 25
type textarea "週會紅包"
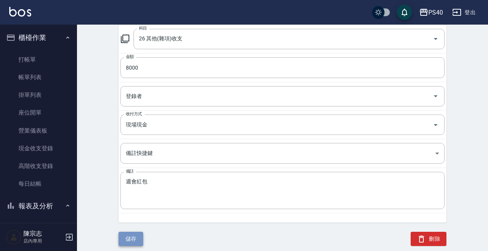
click at [132, 244] on button "儲存" at bounding box center [131, 239] width 25 height 14
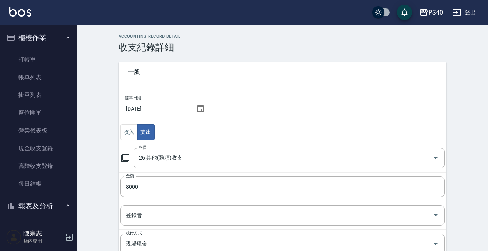
scroll to position [0, 0]
click at [35, 39] on button "櫃檯作業" at bounding box center [38, 38] width 71 height 20
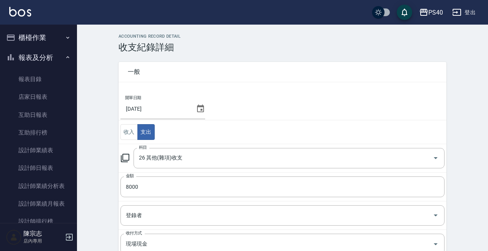
click at [47, 55] on button "報表及分析" at bounding box center [38, 58] width 71 height 20
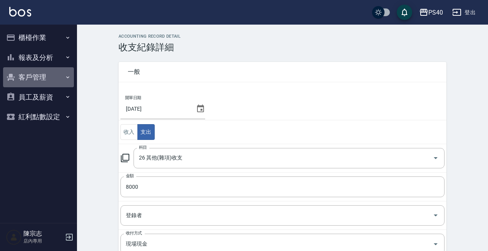
click at [45, 75] on button "客戶管理" at bounding box center [38, 77] width 71 height 20
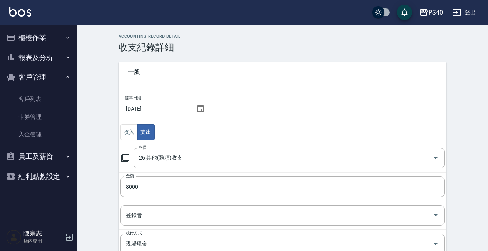
click at [48, 36] on button "櫃檯作業" at bounding box center [38, 38] width 71 height 20
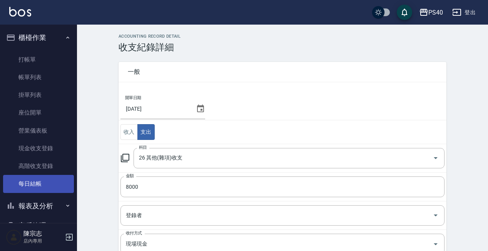
click at [33, 184] on link "每日結帳" at bounding box center [38, 184] width 71 height 18
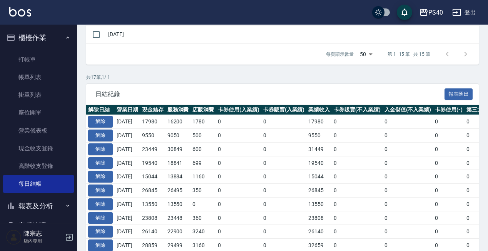
scroll to position [398, 0]
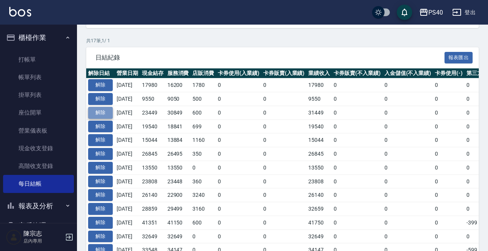
click at [101, 112] on button "解除" at bounding box center [100, 113] width 25 height 12
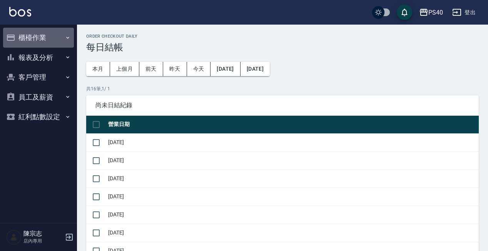
click at [33, 33] on button "櫃檯作業" at bounding box center [38, 38] width 71 height 20
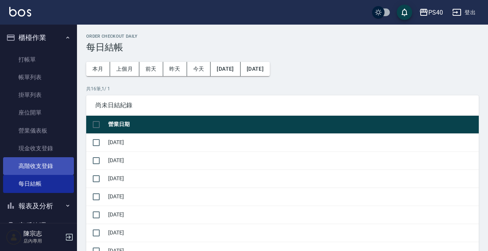
click at [44, 166] on link "高階收支登錄" at bounding box center [38, 166] width 71 height 18
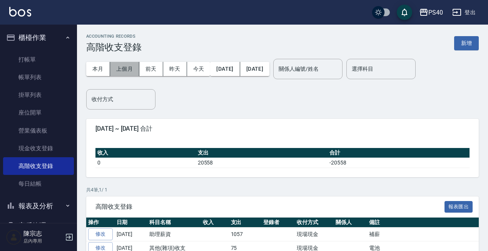
click at [124, 64] on button "上個月" at bounding box center [124, 69] width 29 height 14
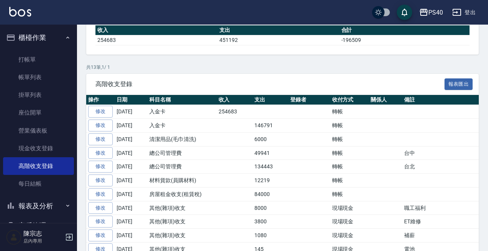
scroll to position [152, 0]
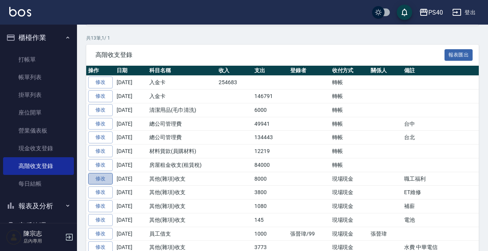
click at [103, 177] on link "修改" at bounding box center [100, 179] width 25 height 12
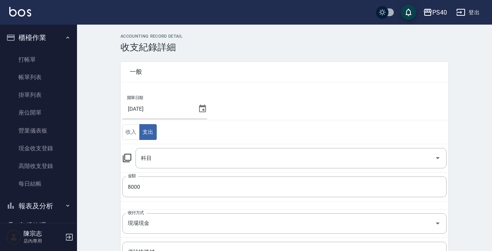
type input "26 其他(雜項)收支"
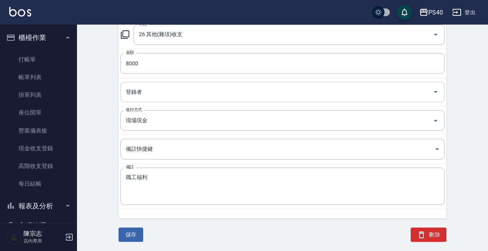
scroll to position [123, 0]
click at [250, 213] on div "開單日期 2025/07/27 收入 支出 科目 26 其他(雜項)收支 科目 金額 8000 金額 登錄者 登錄者 收付方式 現場現金 收付方式 備註快捷鍵…" at bounding box center [283, 93] width 328 height 251
click at [219, 184] on textarea "職工福利" at bounding box center [282, 187] width 313 height 25
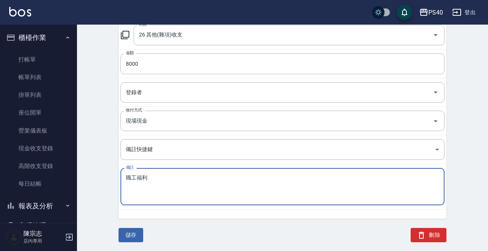
click at [219, 184] on textarea "職工福利" at bounding box center [282, 187] width 313 height 25
type textarea "週會紅包"
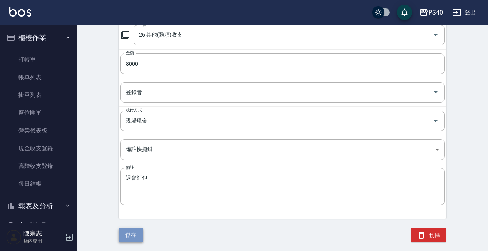
click at [123, 234] on button "儲存" at bounding box center [131, 235] width 25 height 14
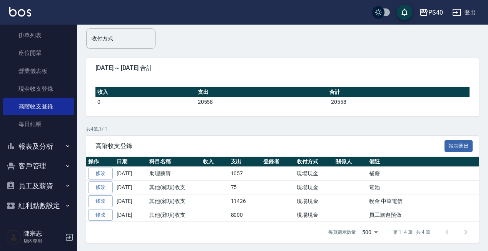
scroll to position [60, 0]
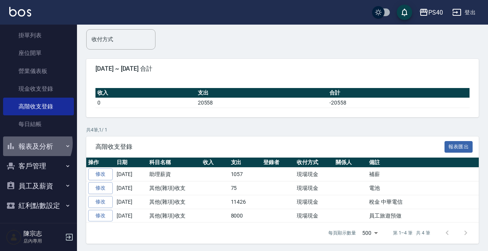
click at [35, 142] on button "報表及分析" at bounding box center [38, 147] width 71 height 20
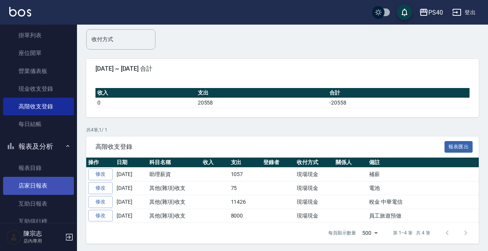
click at [44, 192] on link "店家日報表" at bounding box center [38, 186] width 71 height 18
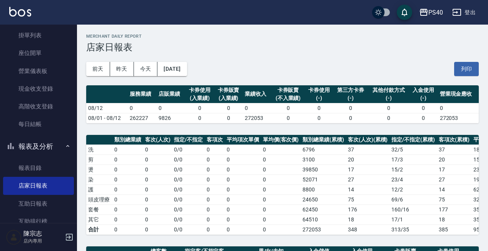
click at [227, 186] on td "0" at bounding box center [243, 190] width 36 height 10
click at [248, 119] on td "272053" at bounding box center [257, 118] width 29 height 10
click at [271, 131] on div "PS40 2025-08-12 店家日報表 列印時間： 2025-08-12-12:09 Merchant Daily Report 店家日報表 前天 昨天 …" at bounding box center [282, 247] width 411 height 444
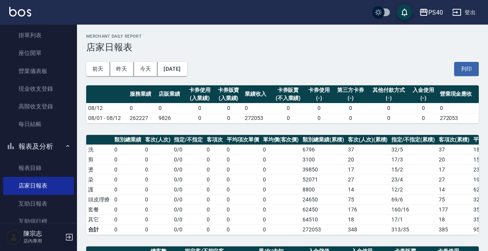
click at [283, 137] on th "單均價(客次價)" at bounding box center [281, 140] width 40 height 10
click at [280, 143] on th "單均價(客次價)" at bounding box center [281, 140] width 40 height 10
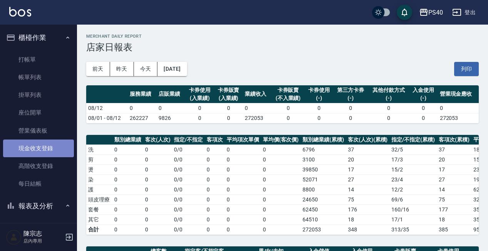
click at [39, 146] on link "現金收支登錄" at bounding box center [38, 149] width 71 height 18
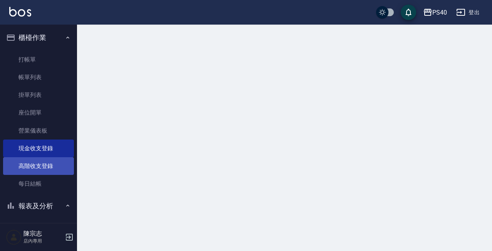
click at [37, 166] on link "高階收支登錄" at bounding box center [38, 166] width 71 height 18
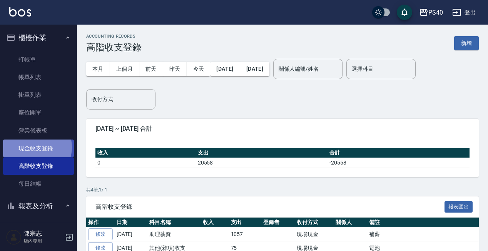
click at [35, 147] on link "現金收支登錄" at bounding box center [38, 149] width 71 height 18
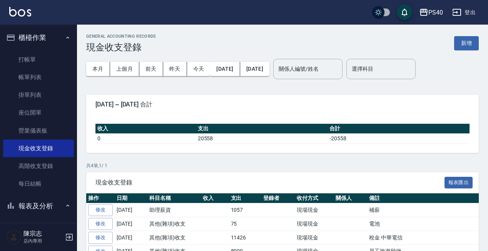
click at [122, 61] on div "本月 上個月 前天 昨天 今天 2025/08/01 2025/08/12" at bounding box center [177, 69] width 183 height 33
click at [123, 67] on button "上個月" at bounding box center [124, 69] width 29 height 14
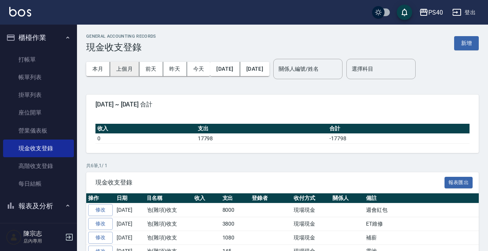
click at [126, 72] on button "上個月" at bounding box center [124, 69] width 29 height 14
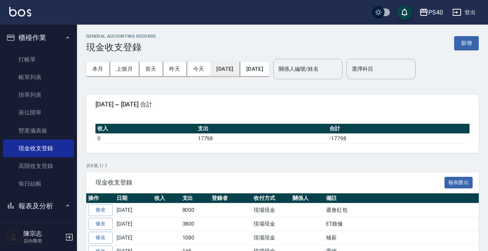
click at [236, 72] on button "2025/07/01" at bounding box center [225, 69] width 30 height 14
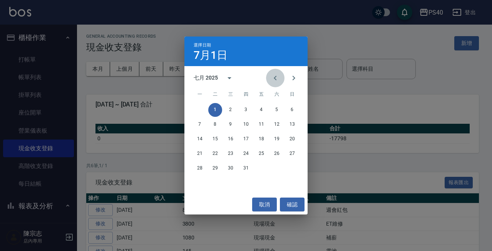
click at [275, 79] on icon "Previous month" at bounding box center [275, 78] width 9 height 9
click at [204, 183] on button "30" at bounding box center [200, 183] width 14 height 14
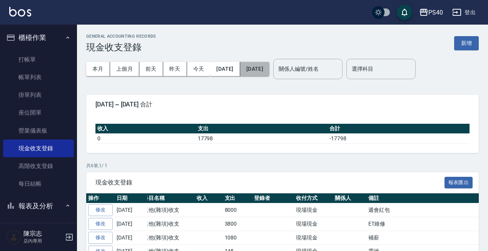
click at [270, 67] on button "2025/07/31" at bounding box center [254, 69] width 29 height 14
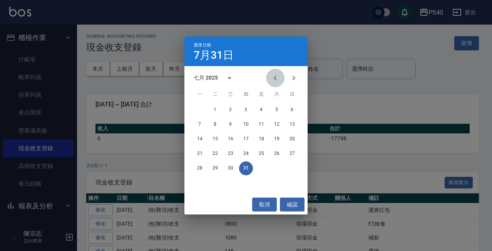
click at [274, 82] on icon "Previous month" at bounding box center [275, 78] width 9 height 9
click at [285, 110] on button "1" at bounding box center [292, 110] width 14 height 14
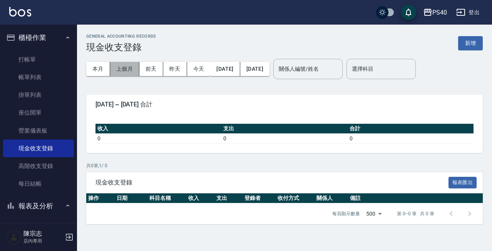
click at [121, 66] on button "上個月" at bounding box center [124, 69] width 29 height 14
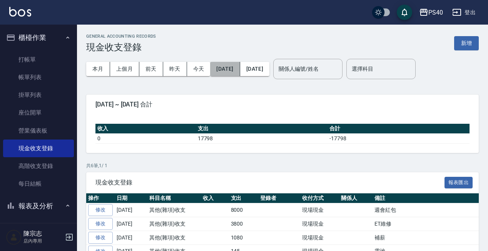
click at [233, 71] on button "2025/07/01" at bounding box center [225, 69] width 30 height 14
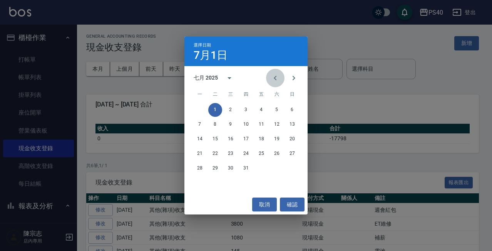
click at [278, 77] on icon "Previous month" at bounding box center [275, 78] width 9 height 9
click at [290, 111] on button "1" at bounding box center [292, 110] width 14 height 14
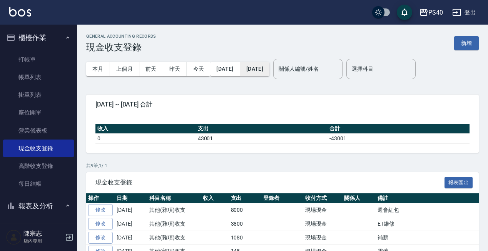
click at [270, 68] on button "2025/07/31" at bounding box center [254, 69] width 29 height 14
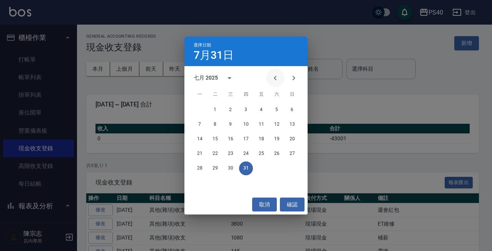
click at [277, 79] on icon "Previous month" at bounding box center [275, 78] width 9 height 9
click at [203, 181] on button "30" at bounding box center [200, 183] width 14 height 14
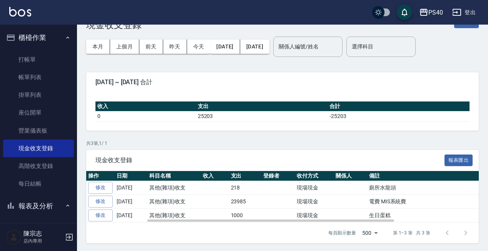
click at [334, 198] on td "現場現金" at bounding box center [314, 202] width 39 height 14
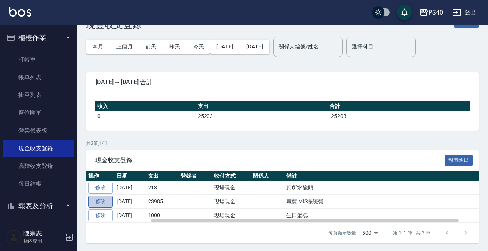
click at [97, 199] on link "修改" at bounding box center [100, 202] width 25 height 12
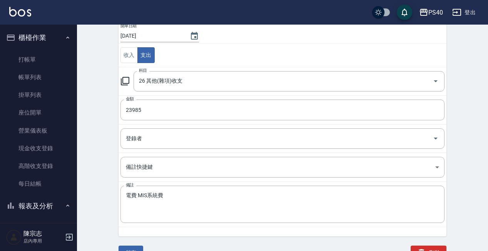
scroll to position [69, 0]
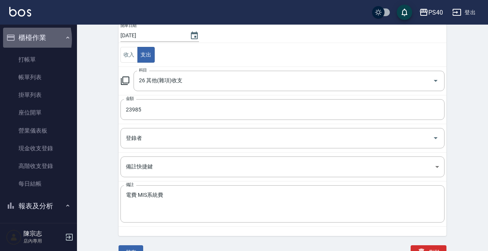
click at [19, 39] on button "櫃檯作業" at bounding box center [38, 38] width 71 height 20
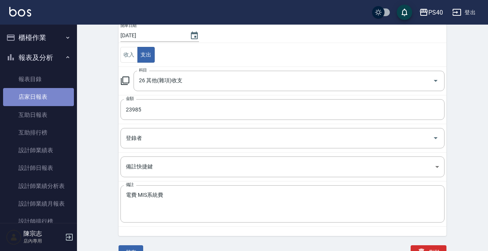
click at [45, 99] on link "店家日報表" at bounding box center [38, 97] width 71 height 18
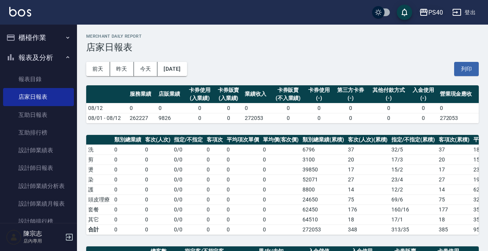
click at [429, 12] on div "PS40" at bounding box center [436, 13] width 15 height 10
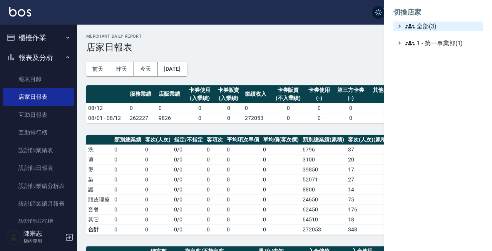
click at [427, 24] on span "全部(3)" at bounding box center [442, 26] width 74 height 9
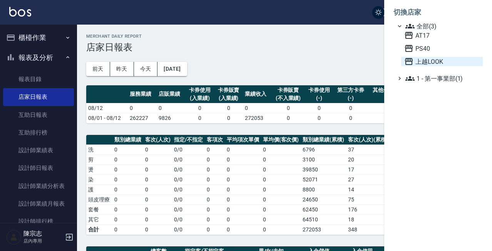
click at [427, 59] on span "上越LOOK" at bounding box center [441, 61] width 75 height 9
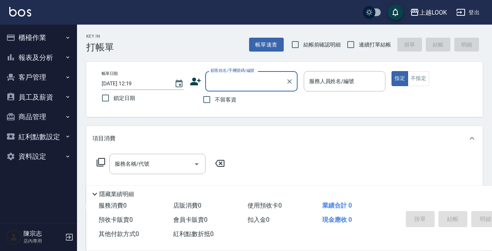
click at [27, 53] on button "報表及分析" at bounding box center [38, 58] width 71 height 20
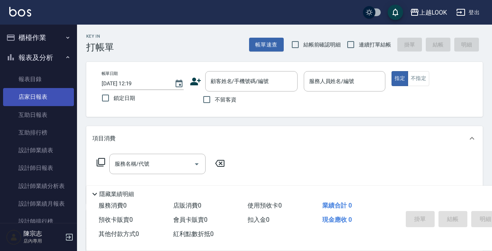
click at [36, 104] on link "店家日報表" at bounding box center [38, 97] width 71 height 18
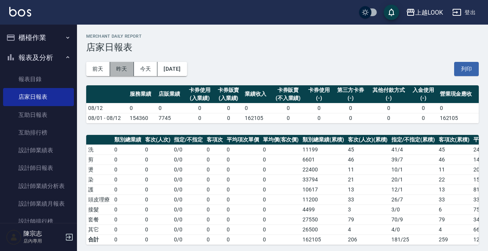
click at [122, 69] on button "昨天" at bounding box center [122, 69] width 24 height 14
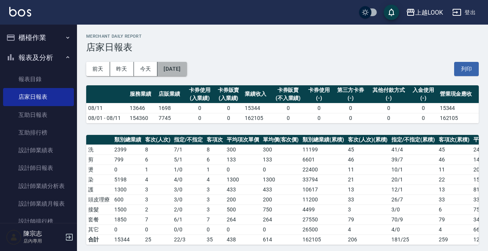
click at [171, 67] on button "[DATE]" at bounding box center [171, 69] width 29 height 14
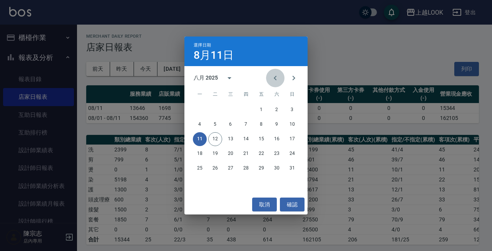
click at [278, 82] on icon "Previous month" at bounding box center [275, 78] width 9 height 9
click at [249, 167] on button "31" at bounding box center [246, 169] width 14 height 14
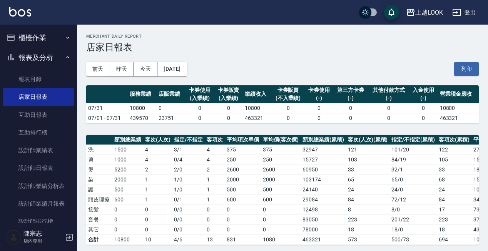
click at [28, 43] on button "櫃檯作業" at bounding box center [38, 38] width 71 height 20
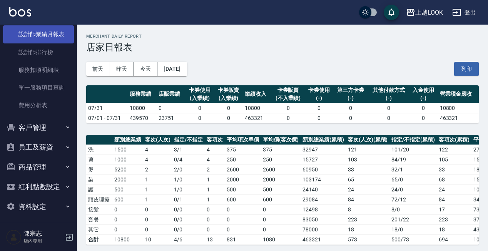
scroll to position [282, 0]
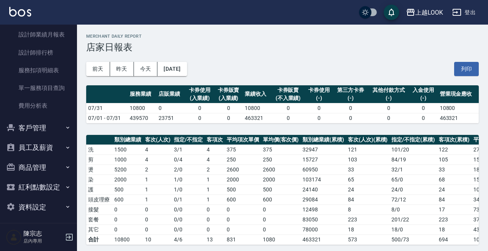
click at [52, 208] on button "資料設定" at bounding box center [38, 208] width 71 height 20
click at [53, 208] on button "資料設定" at bounding box center [38, 208] width 71 height 20
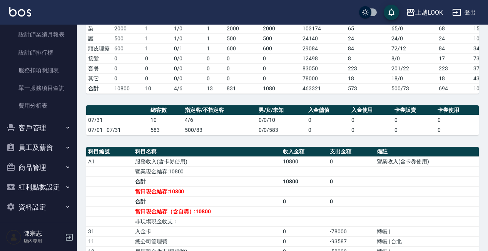
scroll to position [156, 0]
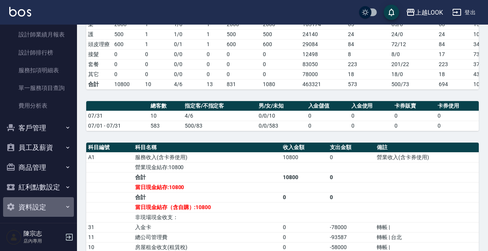
click at [53, 208] on button "資料設定" at bounding box center [38, 208] width 71 height 20
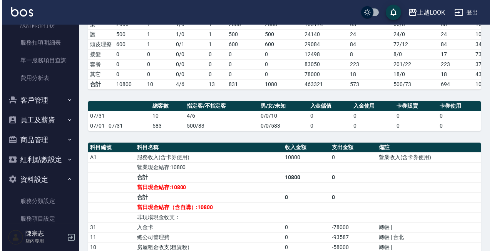
scroll to position [310, 0]
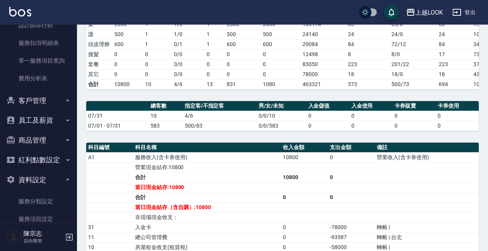
click at [426, 19] on button "上越LOOK" at bounding box center [424, 13] width 43 height 16
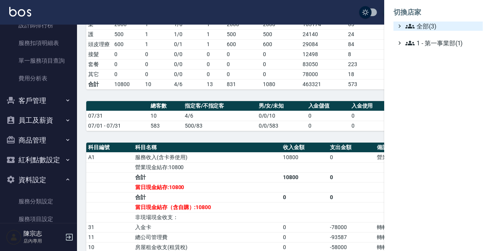
click at [422, 28] on span "全部(3)" at bounding box center [442, 26] width 74 height 9
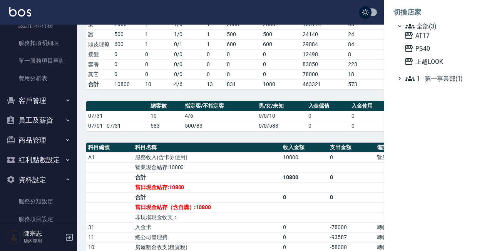
click at [427, 62] on span "上越LOOK" at bounding box center [441, 61] width 75 height 9
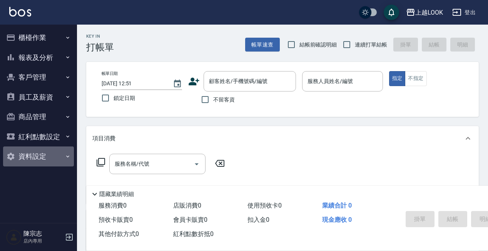
click at [37, 156] on button "資料設定" at bounding box center [38, 157] width 71 height 20
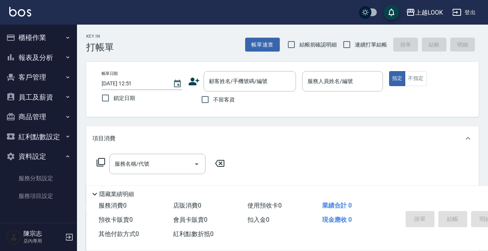
scroll to position [34, 0]
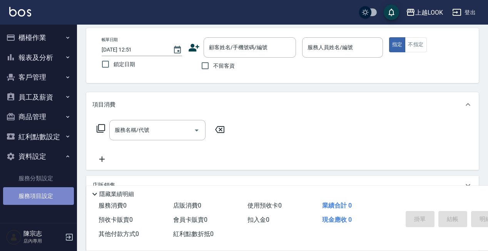
click at [49, 199] on link "服務項目設定" at bounding box center [38, 197] width 71 height 18
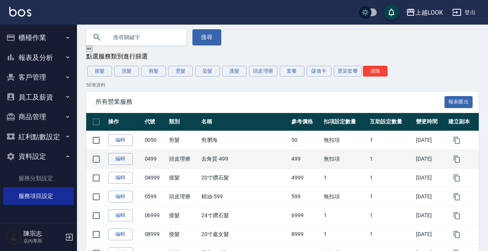
scroll to position [17, 0]
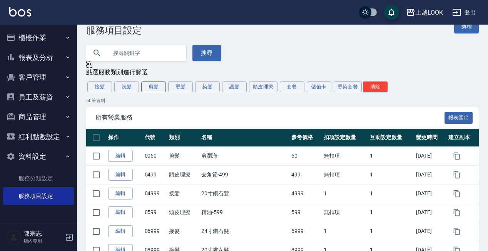
click at [155, 92] on button "剪髮" at bounding box center [153, 87] width 25 height 11
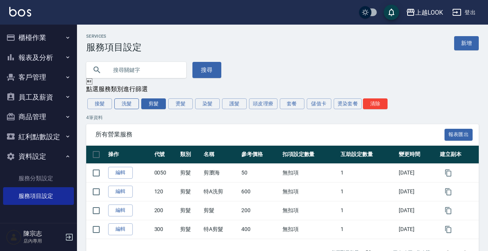
click at [123, 107] on button "洗髮" at bounding box center [126, 104] width 25 height 11
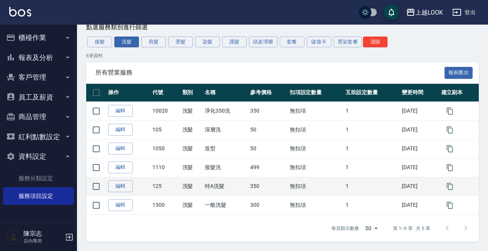
scroll to position [62, 0]
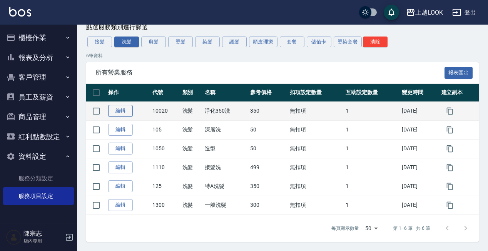
click at [127, 112] on link "編輯" at bounding box center [120, 111] width 25 height 12
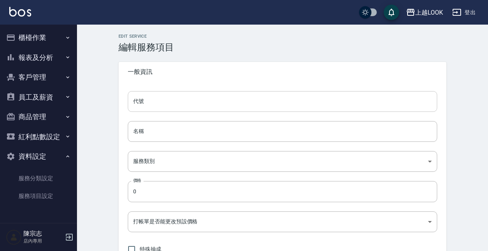
type input "10020"
type input "淨化350洗"
type input "dd1c6936-d09e-49bc-8643-656e67610324"
type input "350"
type input "FALSE"
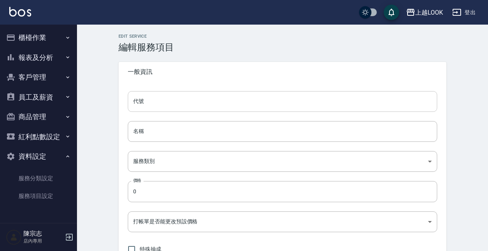
type input "none"
type input "UNSET"
type input "onSalary"
type input "洗髮"
type input "1"
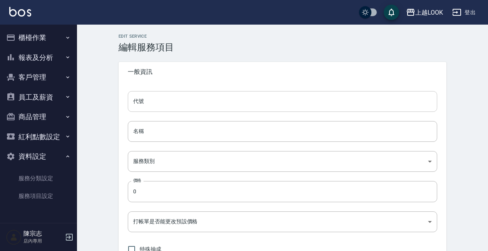
type input "點數"
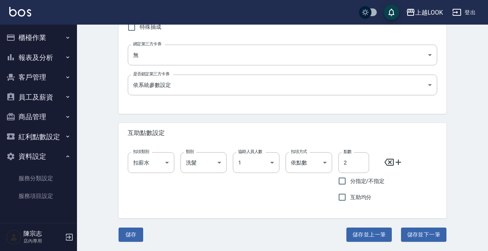
scroll to position [222, 0]
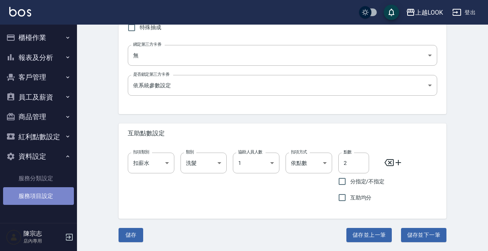
click at [38, 198] on link "服務項目設定" at bounding box center [38, 197] width 71 height 18
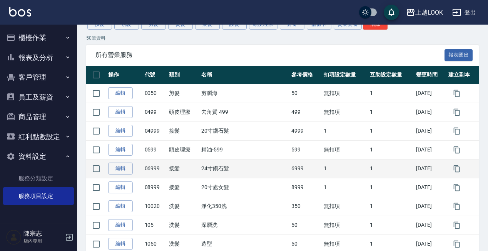
scroll to position [103, 0]
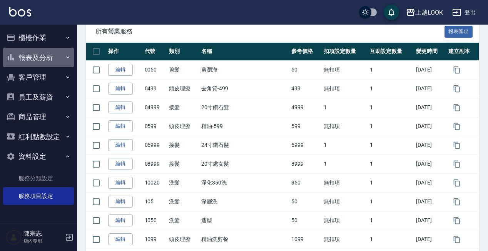
click at [40, 62] on button "報表及分析" at bounding box center [38, 58] width 71 height 20
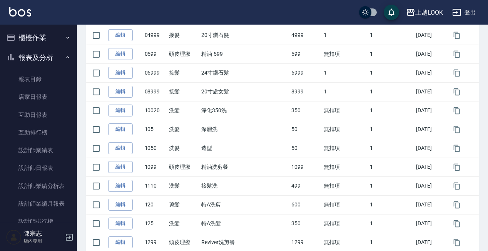
scroll to position [346, 0]
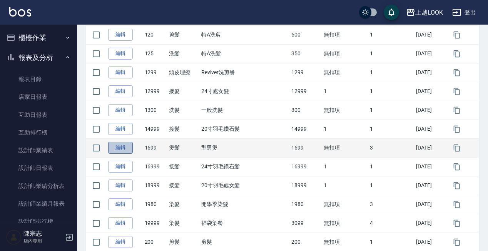
click at [117, 146] on link "編輯" at bounding box center [120, 148] width 25 height 12
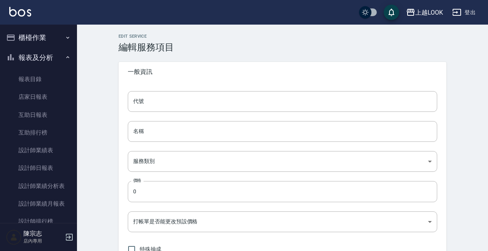
type input "1699"
type input "型男燙"
type input "bec8a1c6-d979-4883-a5b7-913a34e9045c"
type input "1699"
type input "FALSE"
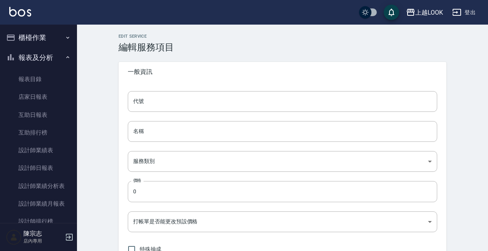
type input "none"
type input "UNSET"
type input "none"
type input "燙髮"
type input "2"
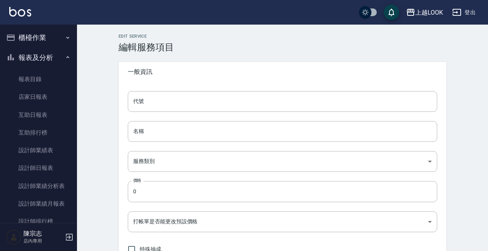
type input "點數"
